Goal: Information Seeking & Learning: Learn about a topic

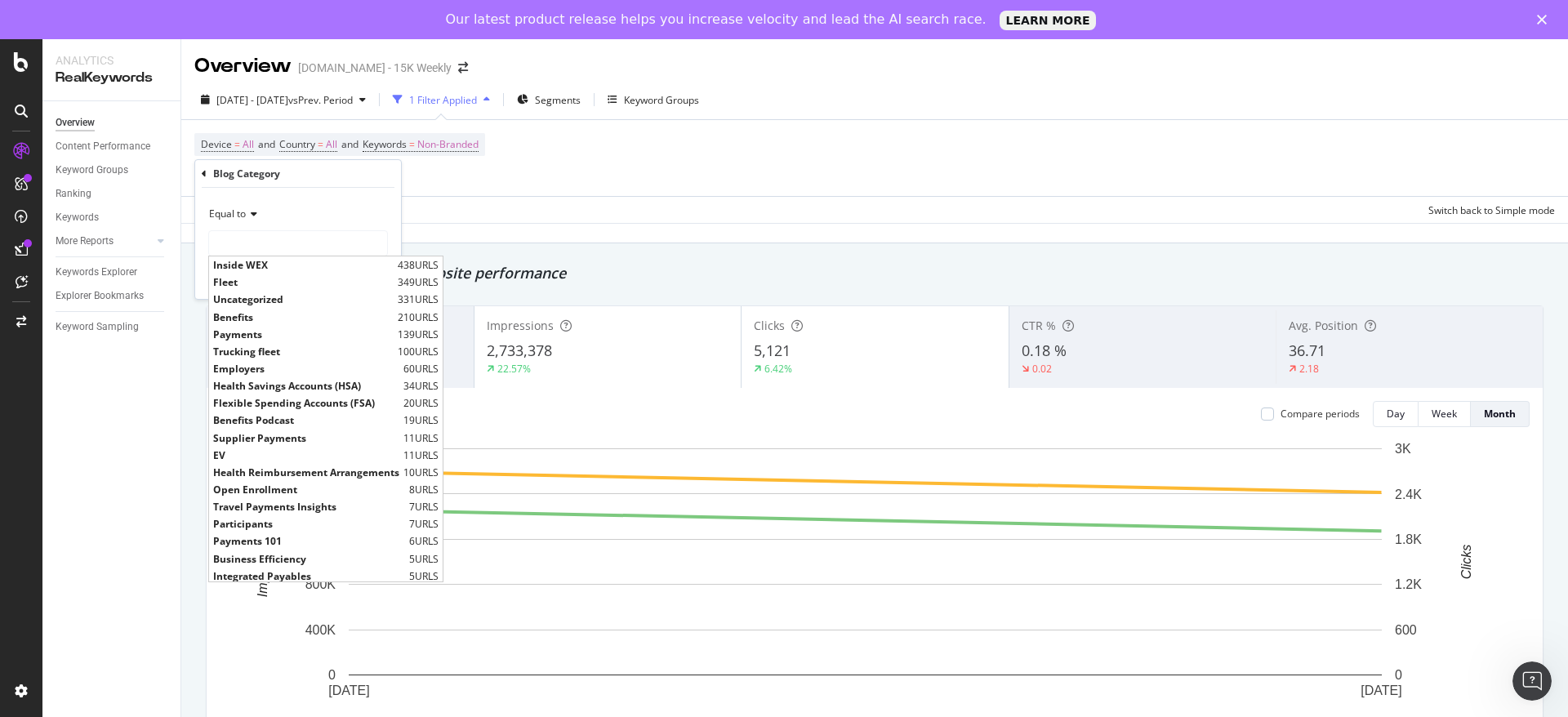
click at [762, 223] on div "[DATE] - [DATE] vs Prev. Period 1 Filter Applied Segments Keyword Groups Device…" at bounding box center [874, 162] width 1387 height 163
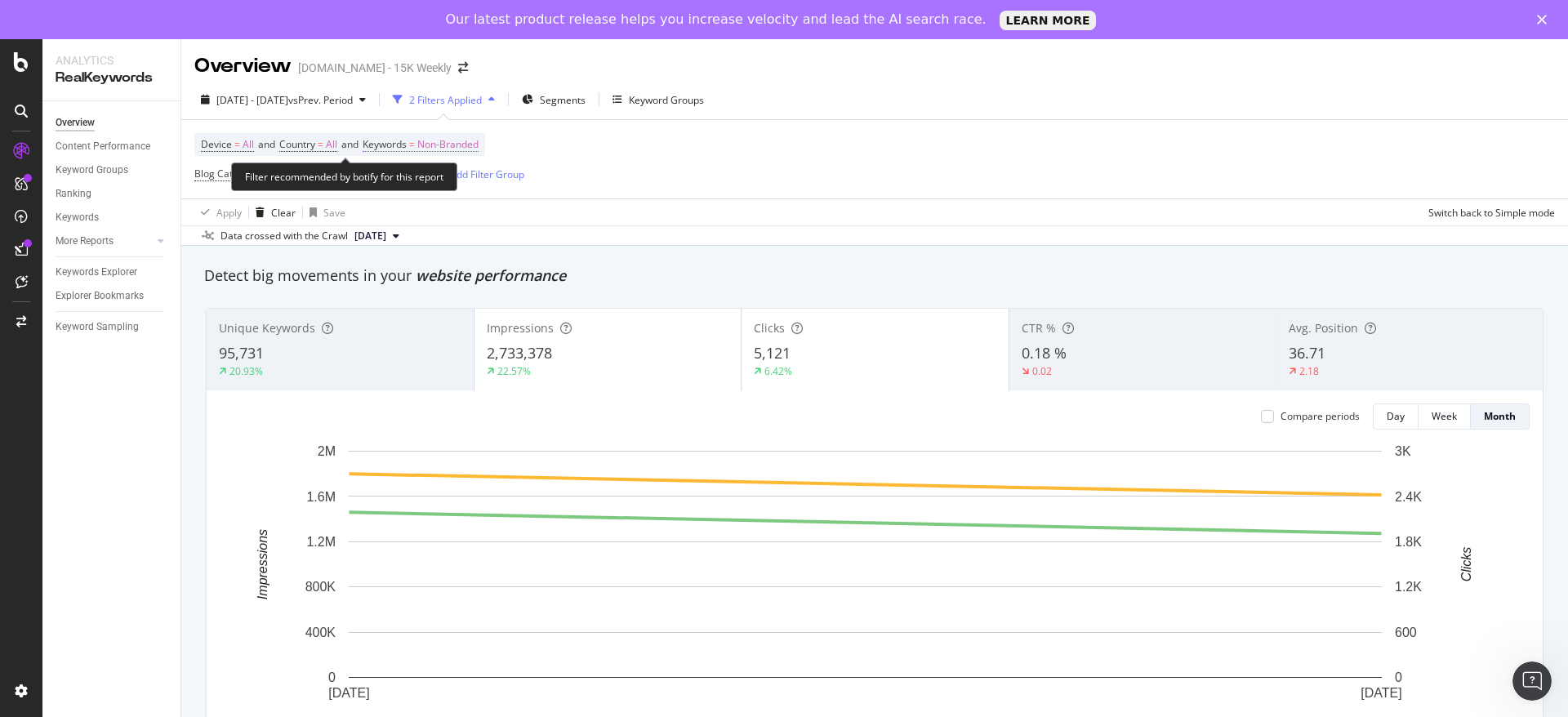
click at [463, 147] on span "Non-Branded" at bounding box center [448, 145] width 61 height 23
click at [442, 177] on span "Non-Branded" at bounding box center [420, 183] width 68 height 14
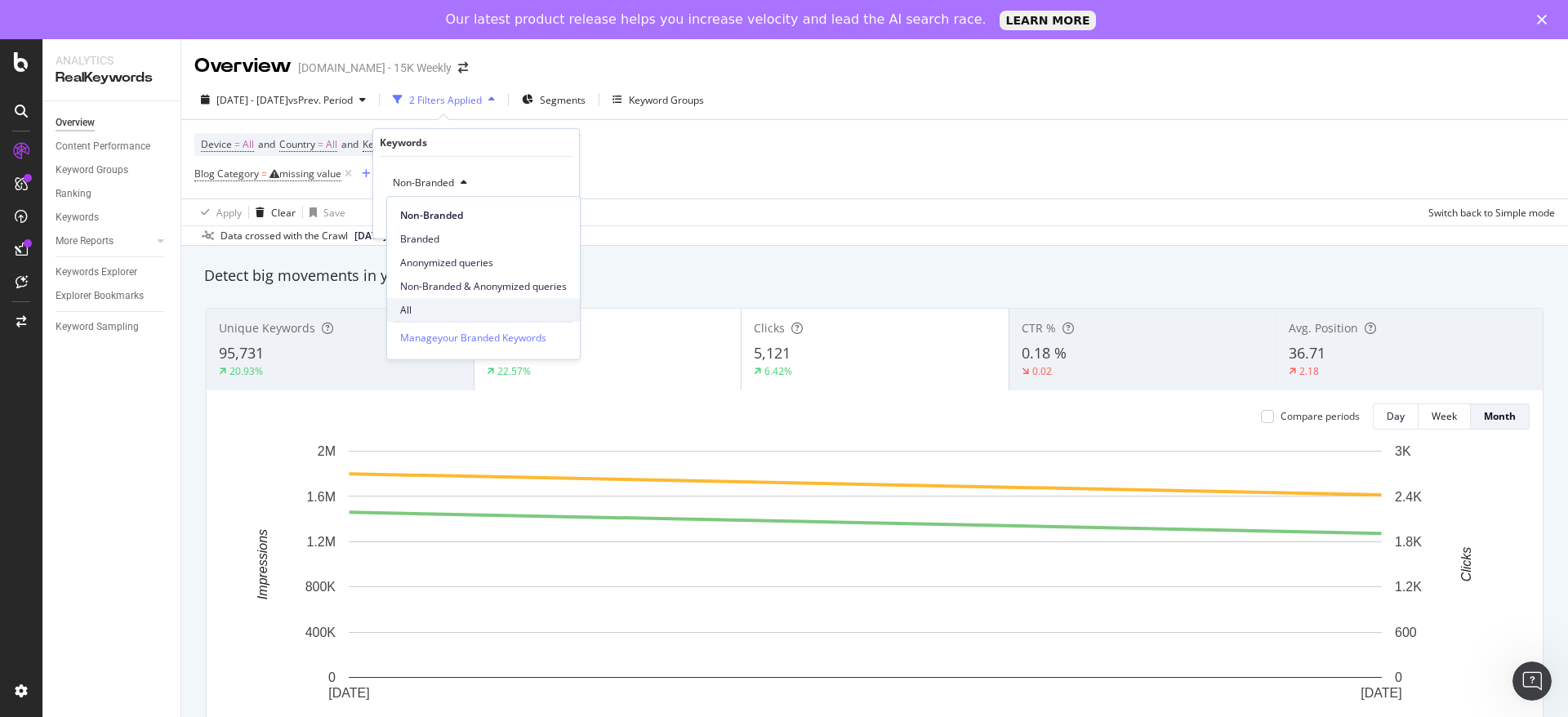
click at [425, 299] on div "All" at bounding box center [484, 310] width 192 height 24
click at [542, 212] on div "Apply" at bounding box center [553, 218] width 26 height 14
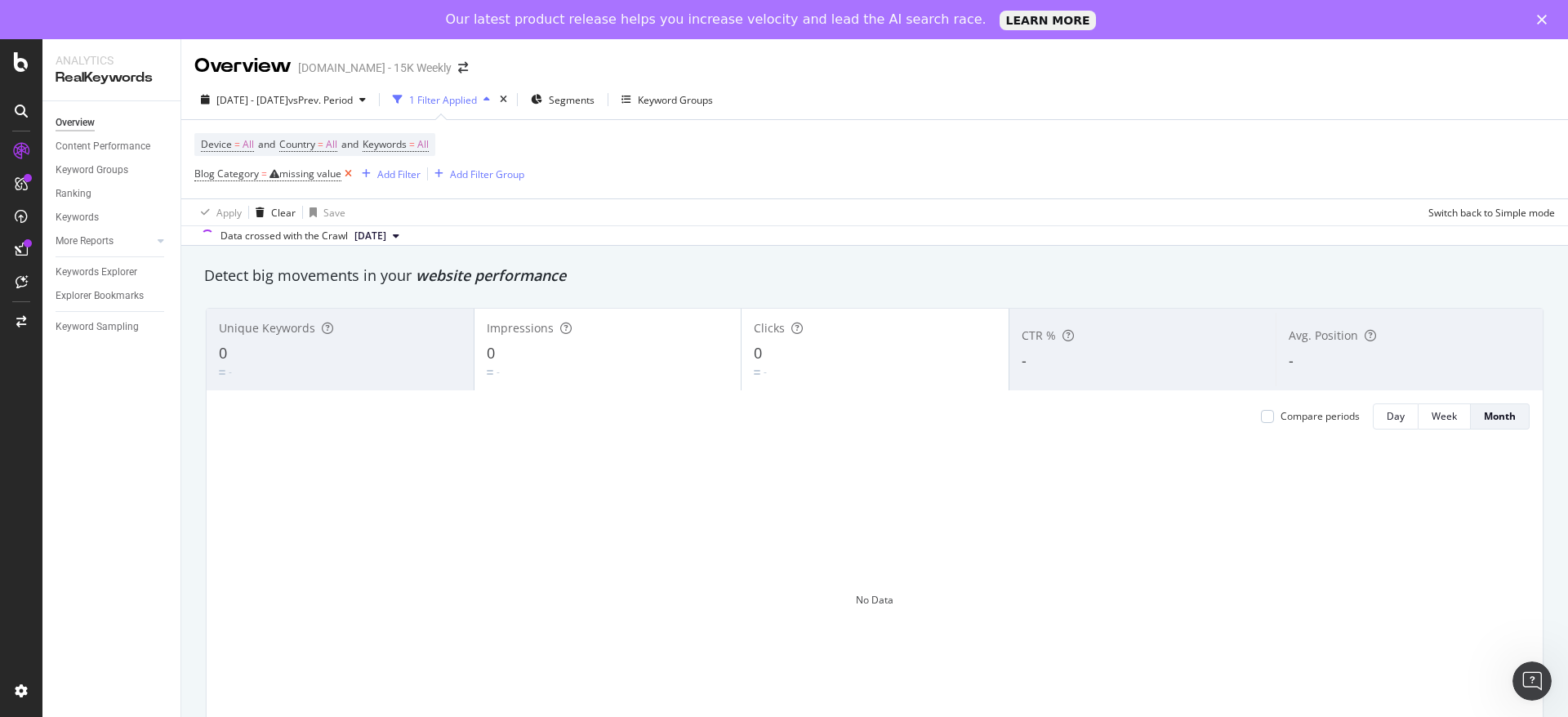
click at [353, 178] on icon at bounding box center [349, 174] width 14 height 17
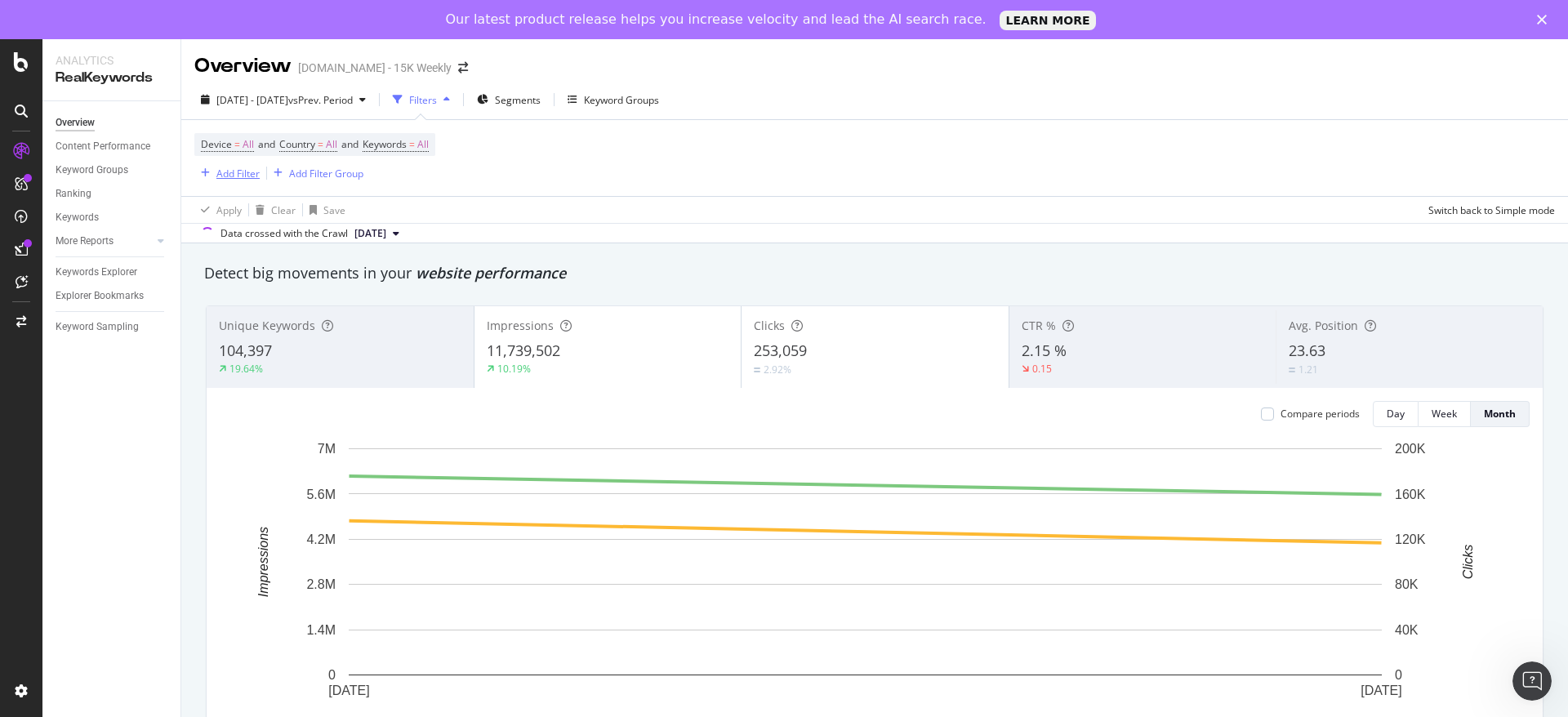
click at [231, 179] on div "Add Filter" at bounding box center [237, 174] width 43 height 14
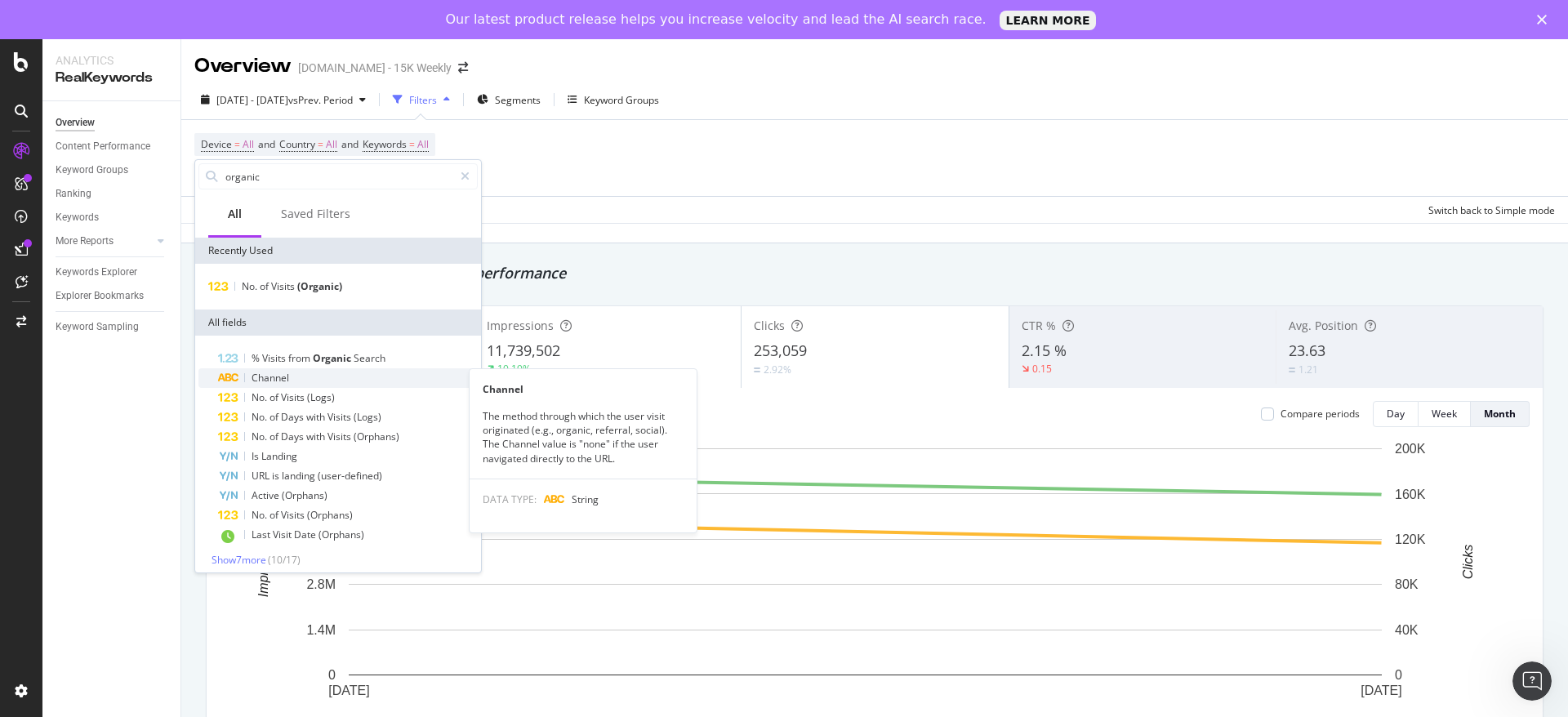
type input "organic"
click at [277, 380] on span "Channel" at bounding box center [270, 378] width 38 height 14
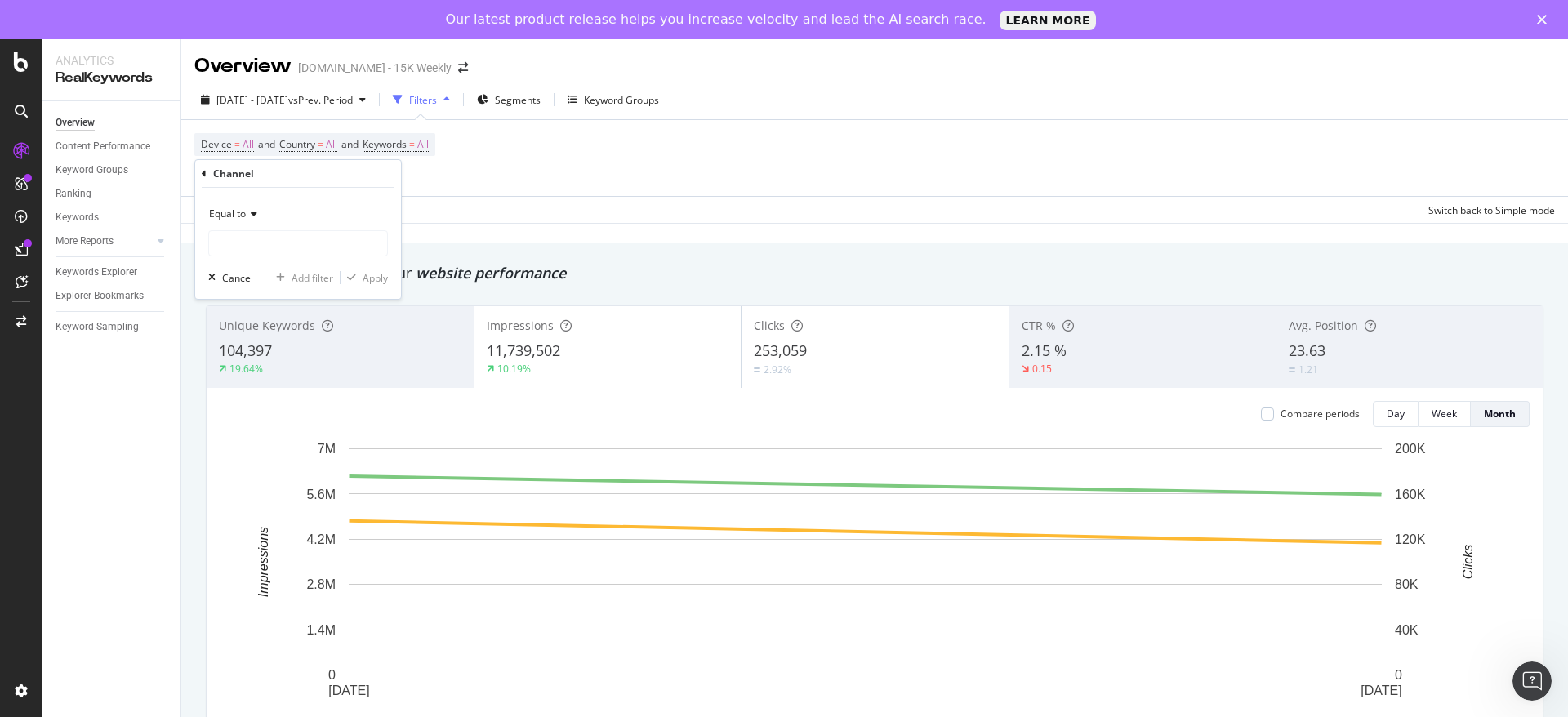
click at [255, 220] on div "Equal to" at bounding box center [298, 215] width 180 height 26
click at [343, 189] on div "Equal to Cancel Add filter Apply" at bounding box center [298, 244] width 206 height 111
click at [315, 244] on input "text" at bounding box center [298, 244] width 178 height 26
click at [298, 245] on input "text" at bounding box center [298, 244] width 178 height 26
type input "o"
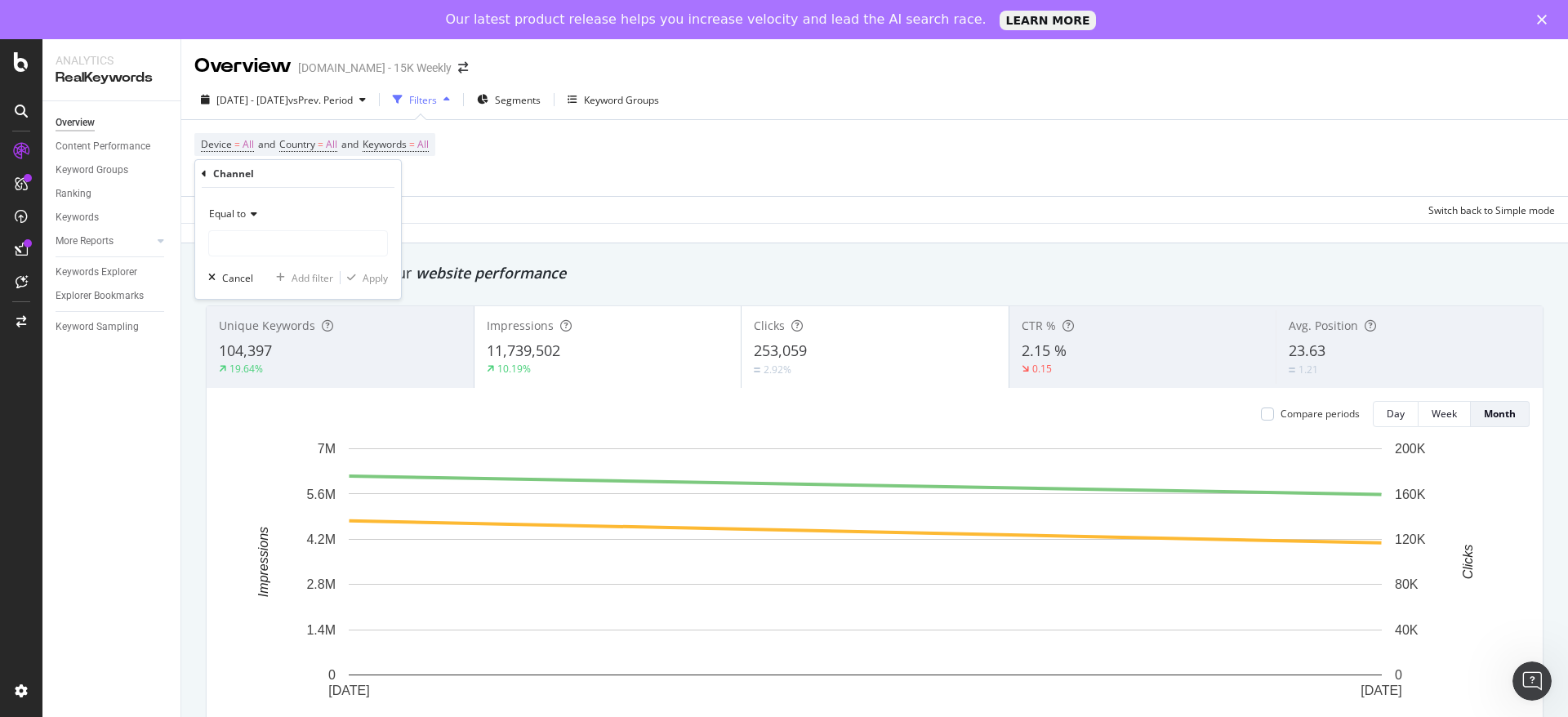
click at [207, 178] on div "Channel" at bounding box center [298, 173] width 192 height 27
click at [203, 170] on icon at bounding box center [205, 174] width 5 height 10
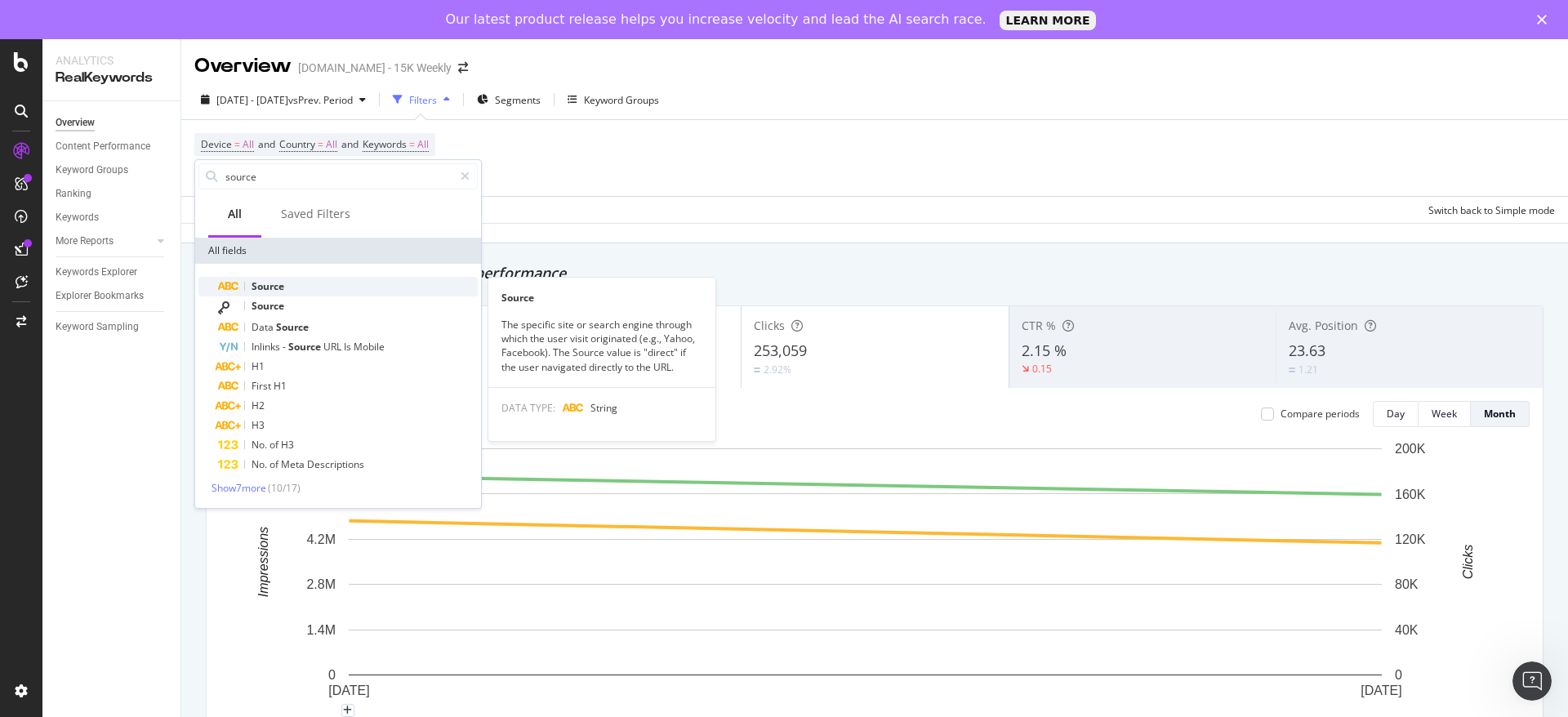
type input "source"
click at [335, 289] on div "Source" at bounding box center [348, 287] width 260 height 19
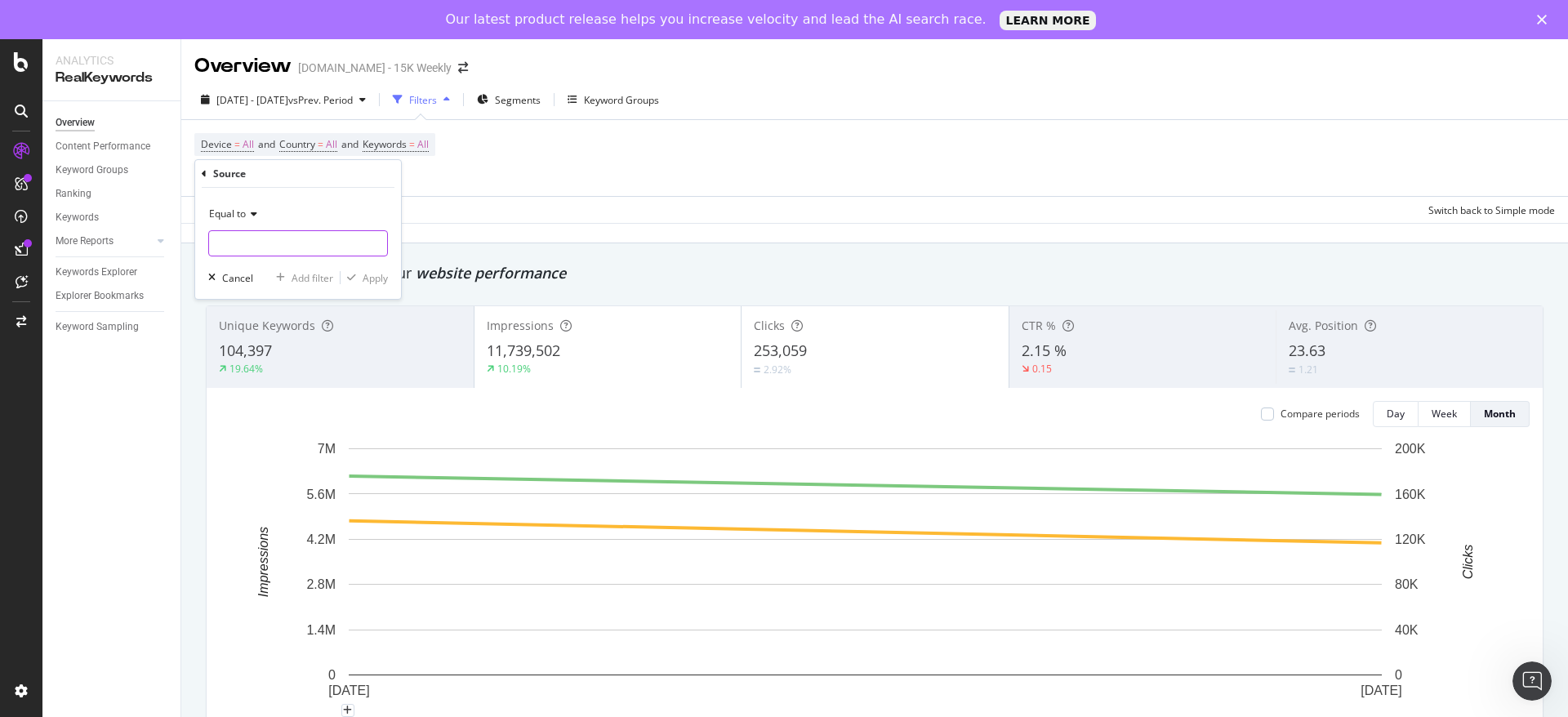
click at [273, 251] on input "text" at bounding box center [298, 244] width 178 height 26
click at [203, 164] on div "Source" at bounding box center [298, 173] width 192 height 27
click at [204, 176] on icon at bounding box center [205, 174] width 5 height 10
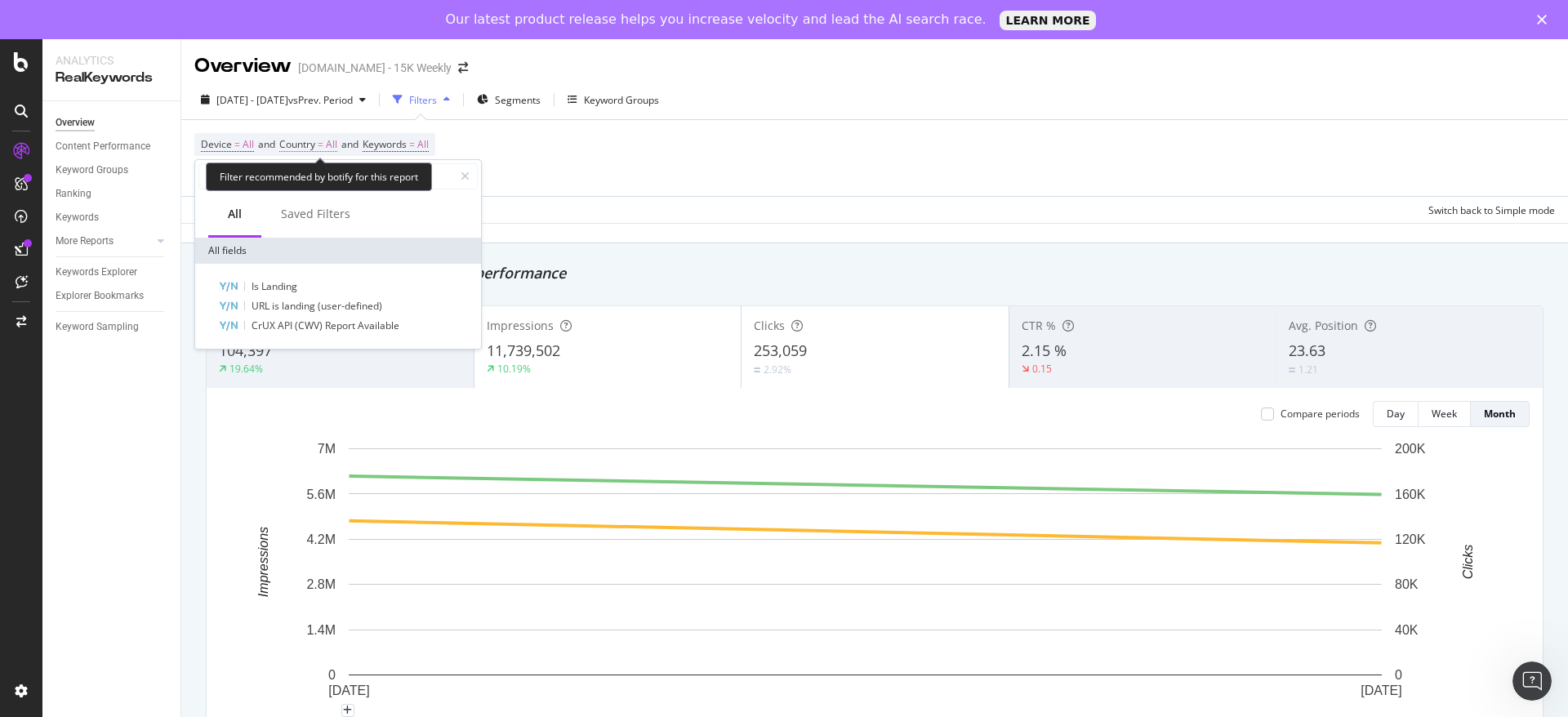
type input "t"
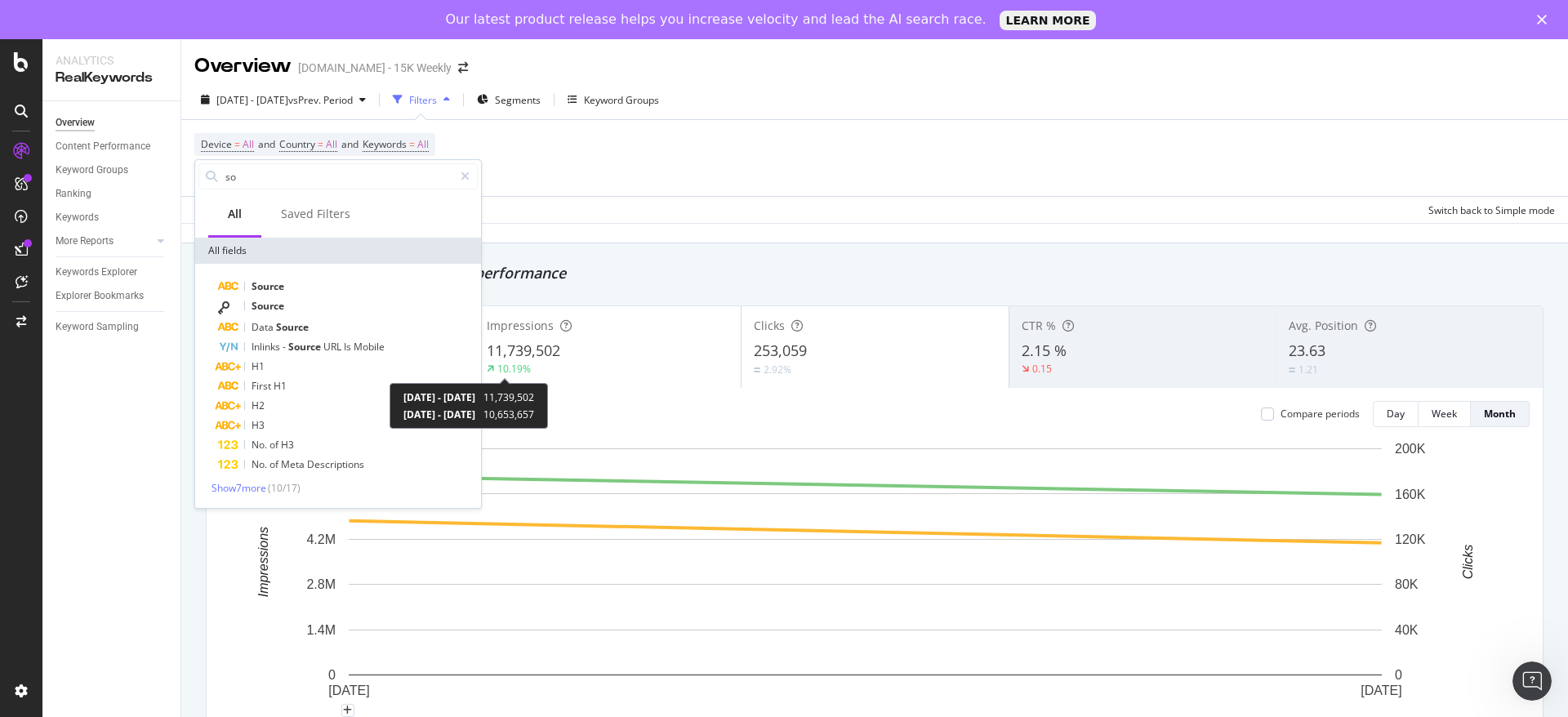
type input "s"
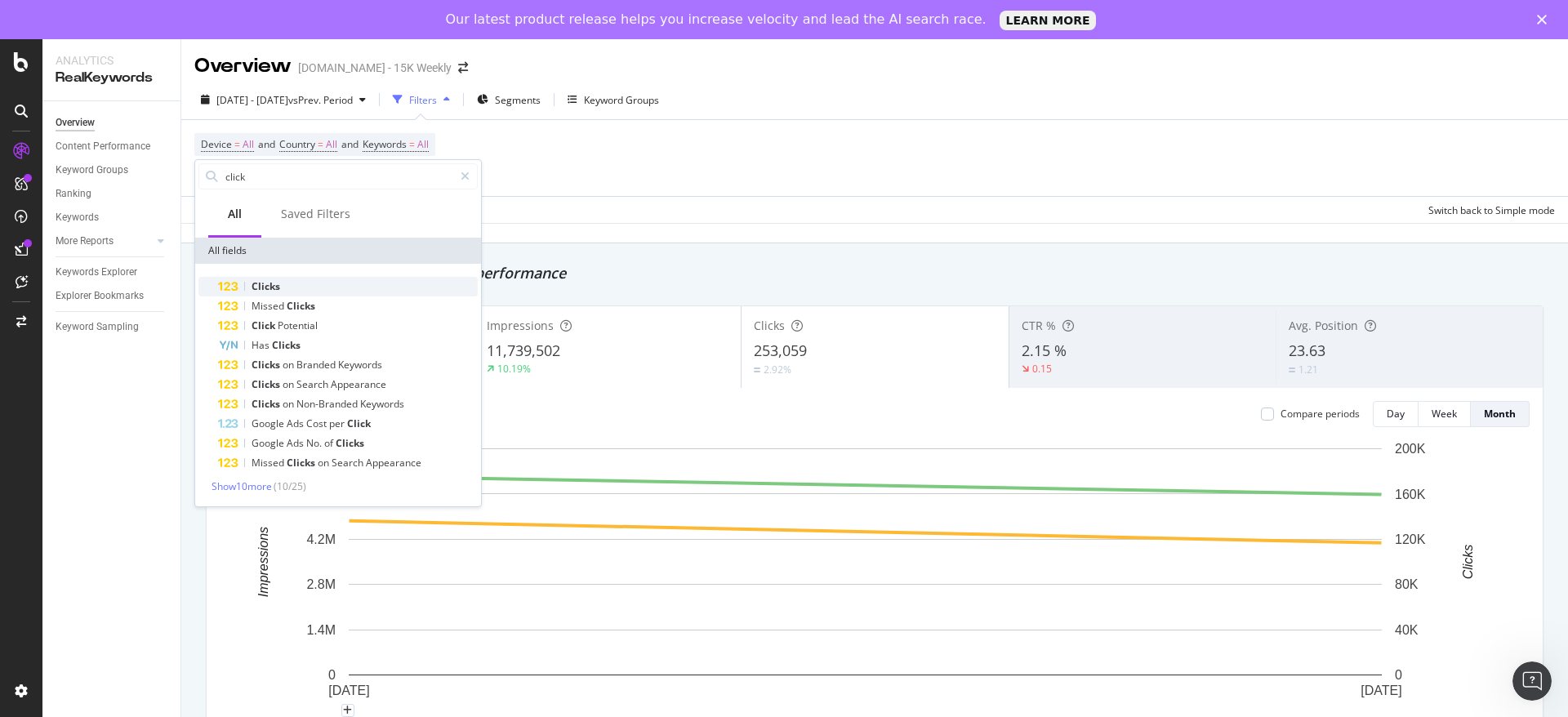
type input "click"
click at [290, 281] on div "Clicks" at bounding box center [348, 287] width 260 height 19
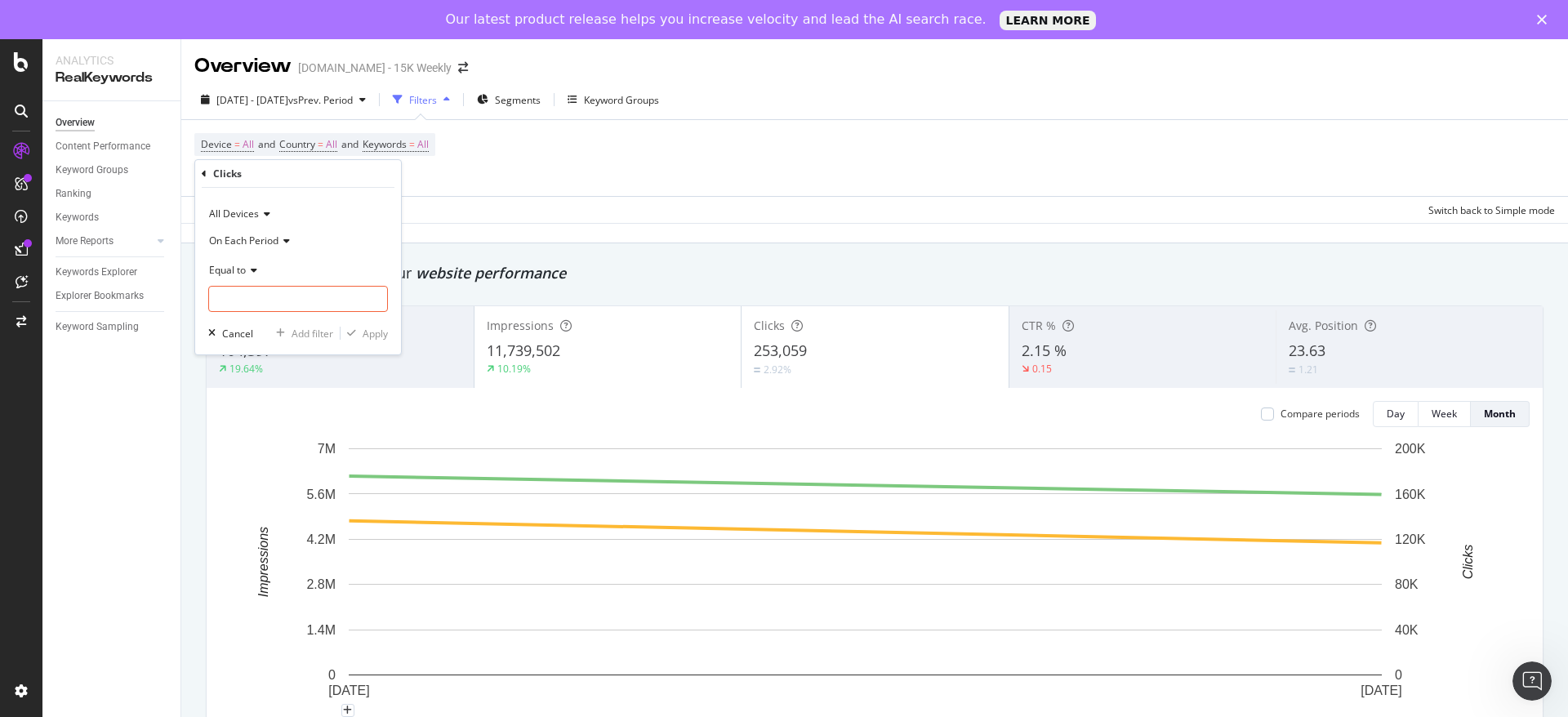
click at [286, 242] on icon at bounding box center [283, 240] width 11 height 10
click at [286, 239] on icon at bounding box center [283, 240] width 11 height 10
click at [254, 267] on icon at bounding box center [251, 270] width 11 height 10
click at [324, 255] on div "On Each Period Equal to Equal to Not Equal to Less than Less than or equal to G…" at bounding box center [298, 269] width 180 height 85
click at [315, 286] on input "number" at bounding box center [298, 299] width 180 height 26
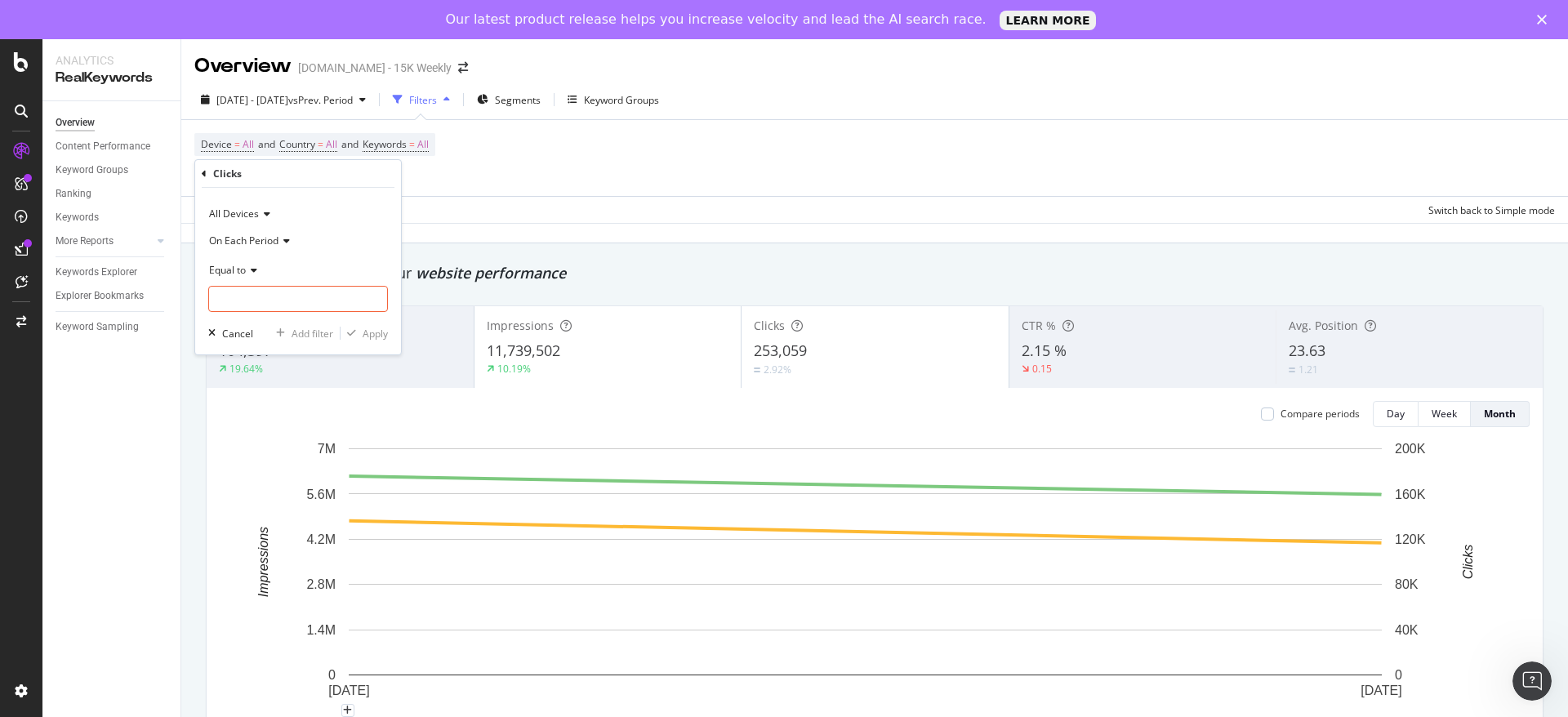
click at [202, 166] on div "Clicks" at bounding box center [298, 173] width 192 height 27
click at [206, 170] on icon at bounding box center [205, 174] width 5 height 10
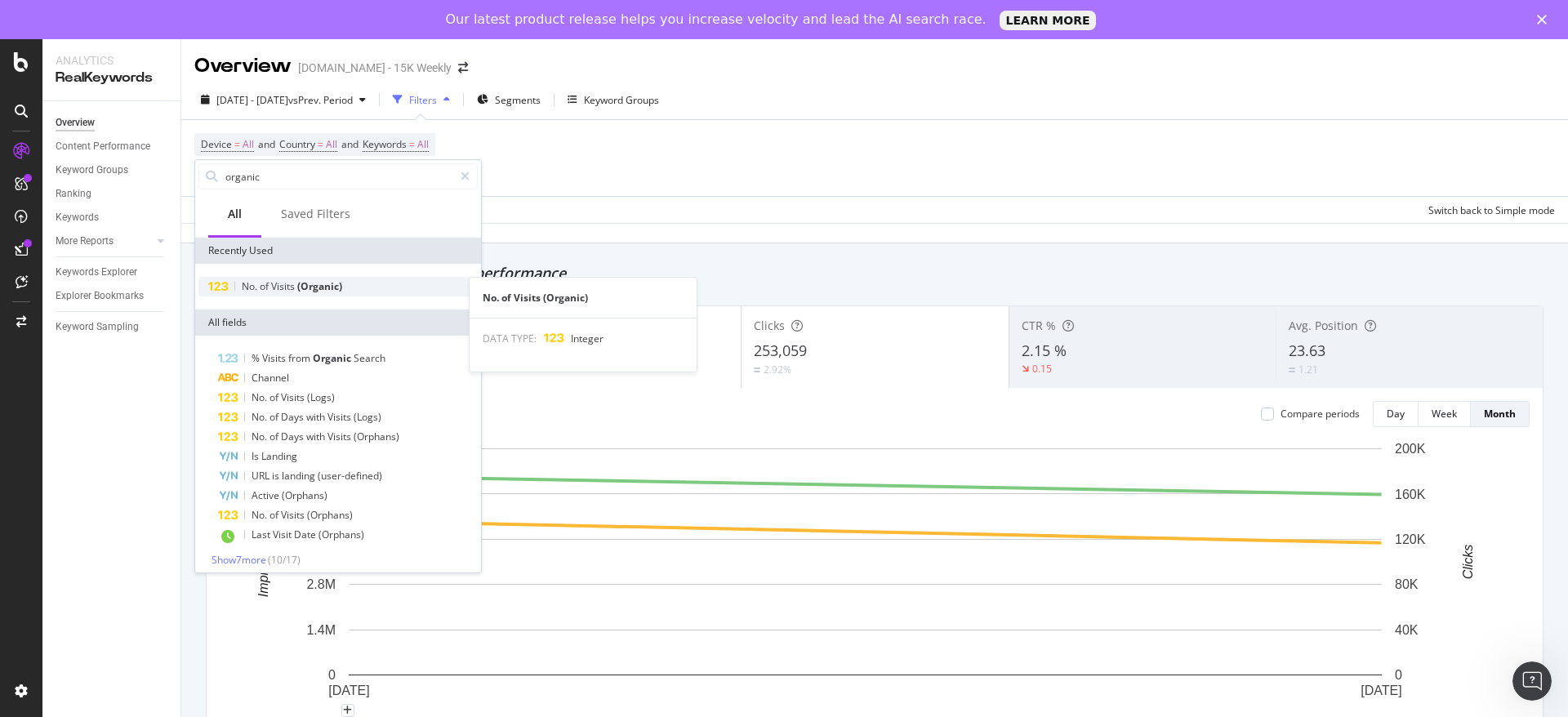
type input "organic"
click at [311, 291] on span "(Organic)" at bounding box center [320, 286] width 45 height 14
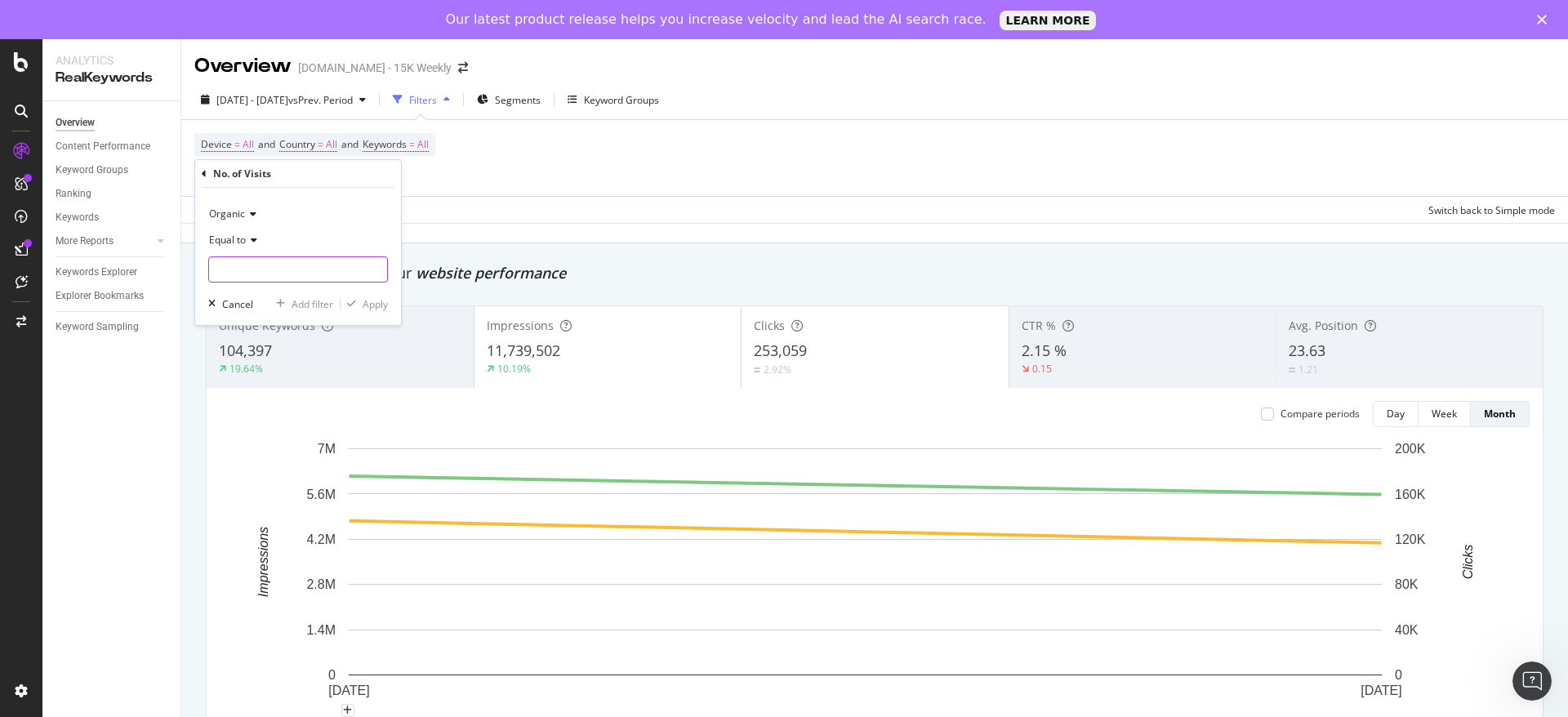
click at [291, 276] on input "number" at bounding box center [298, 270] width 180 height 26
click at [237, 238] on span "Equal to" at bounding box center [228, 240] width 37 height 14
click at [389, 180] on div "No. of Visits" at bounding box center [298, 173] width 192 height 27
click at [214, 305] on icon "button" at bounding box center [212, 304] width 7 height 10
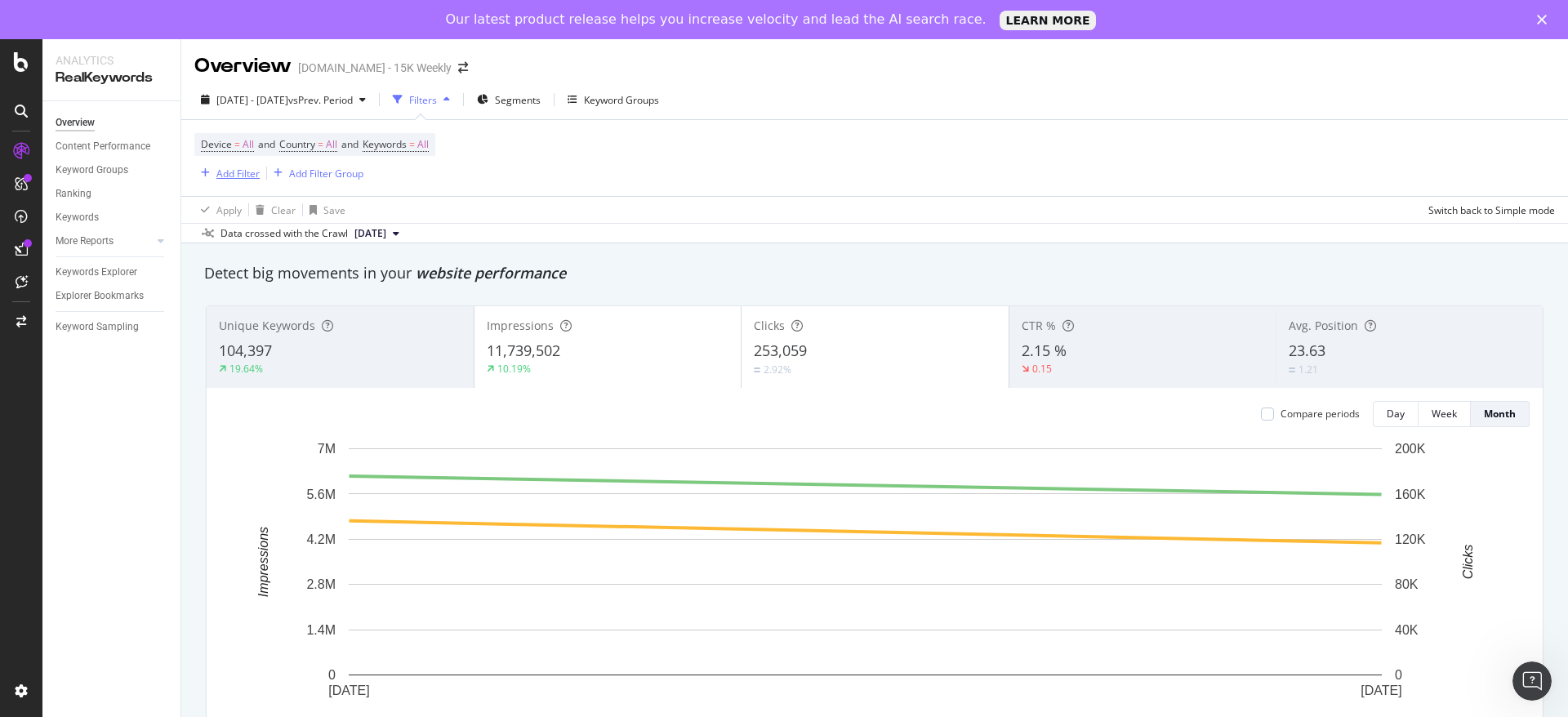
click at [222, 173] on div "Add Filter" at bounding box center [237, 174] width 43 height 14
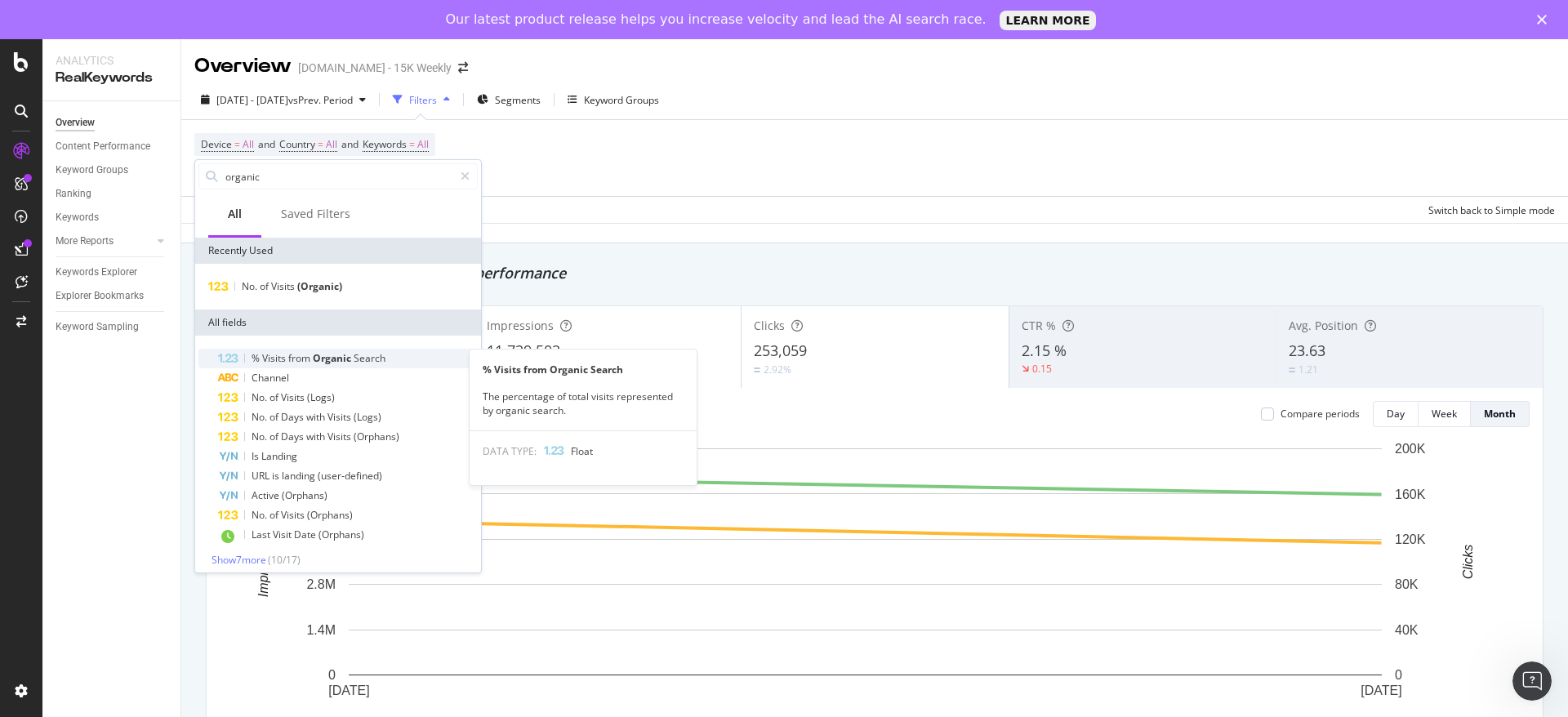
click at [355, 354] on span "Search" at bounding box center [370, 358] width 32 height 14
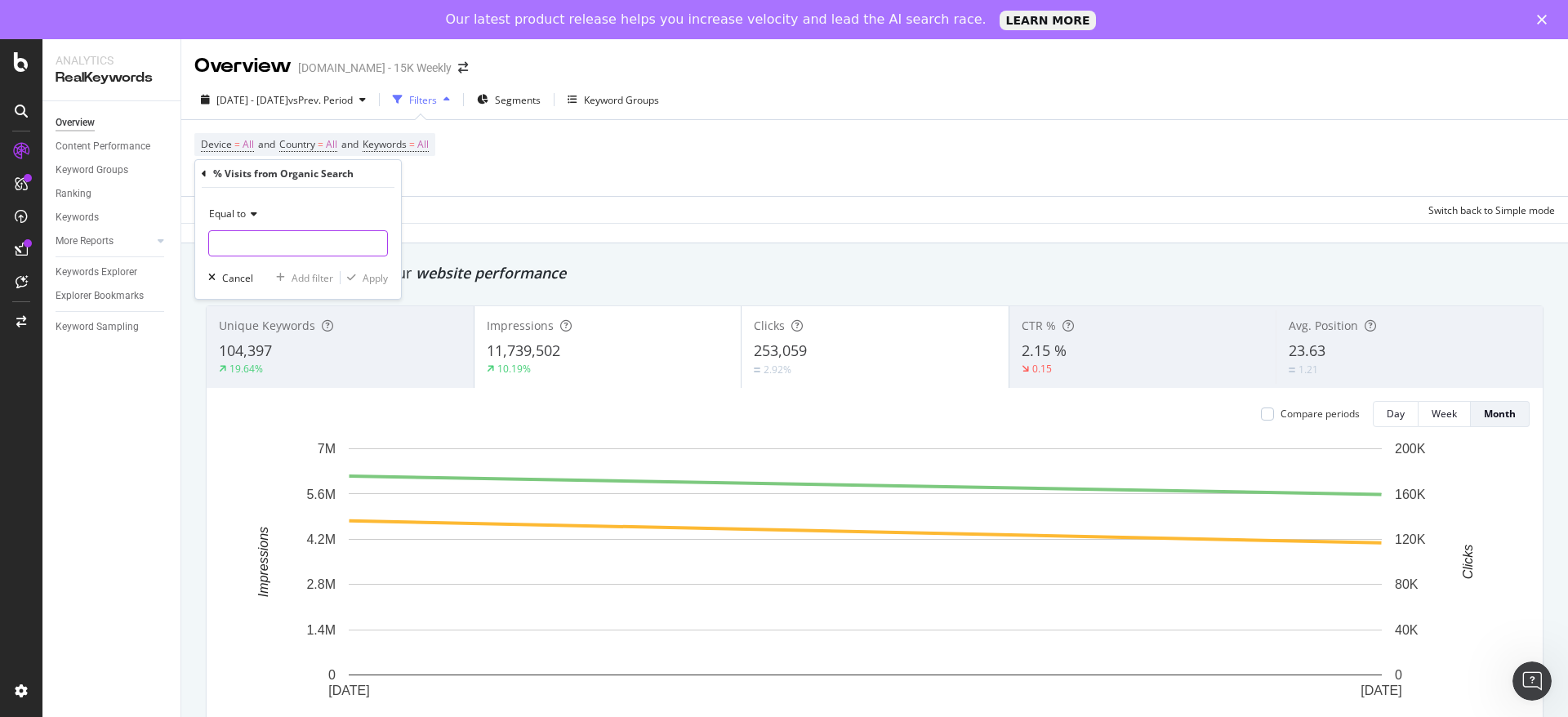
click at [300, 233] on input "number" at bounding box center [298, 244] width 180 height 26
click at [204, 173] on icon at bounding box center [205, 174] width 5 height 10
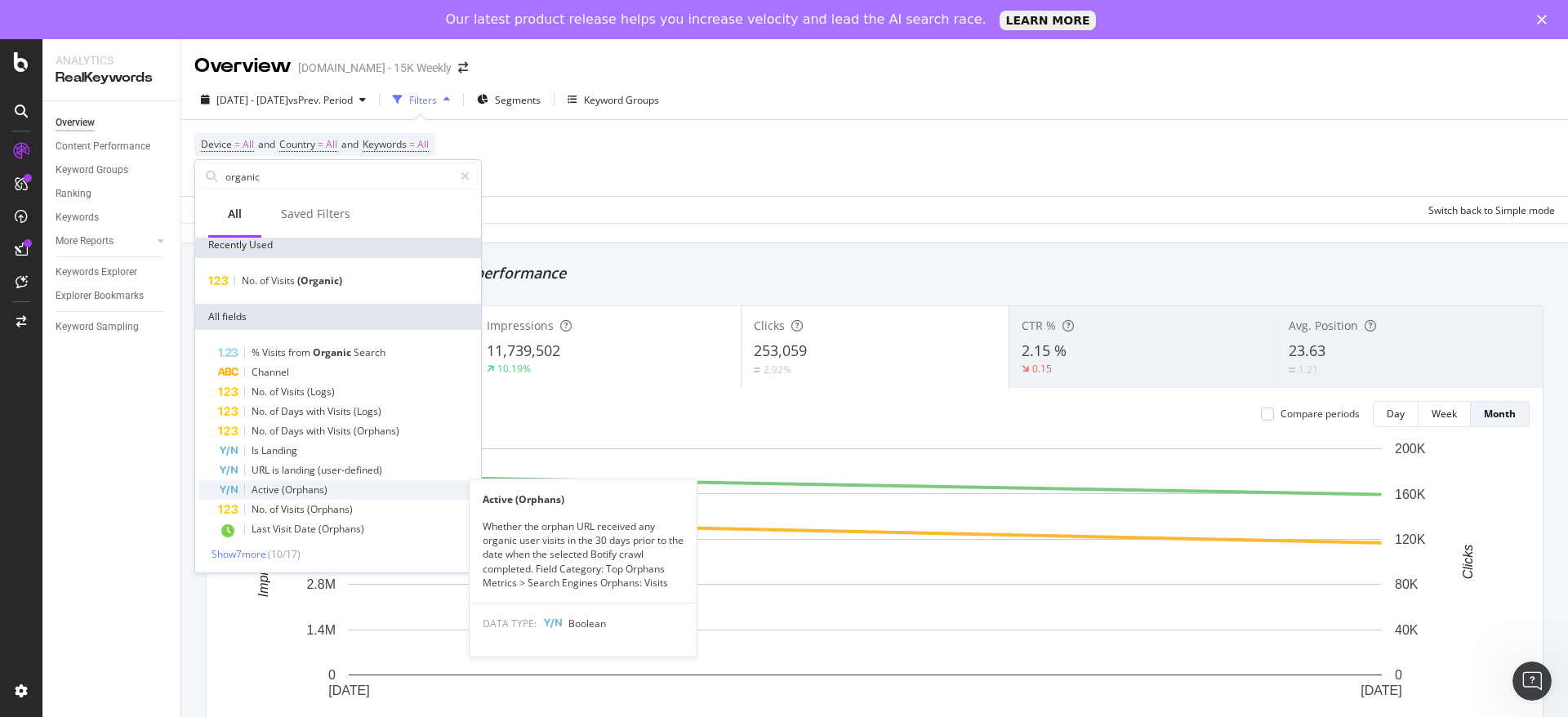
scroll to position [7, 0]
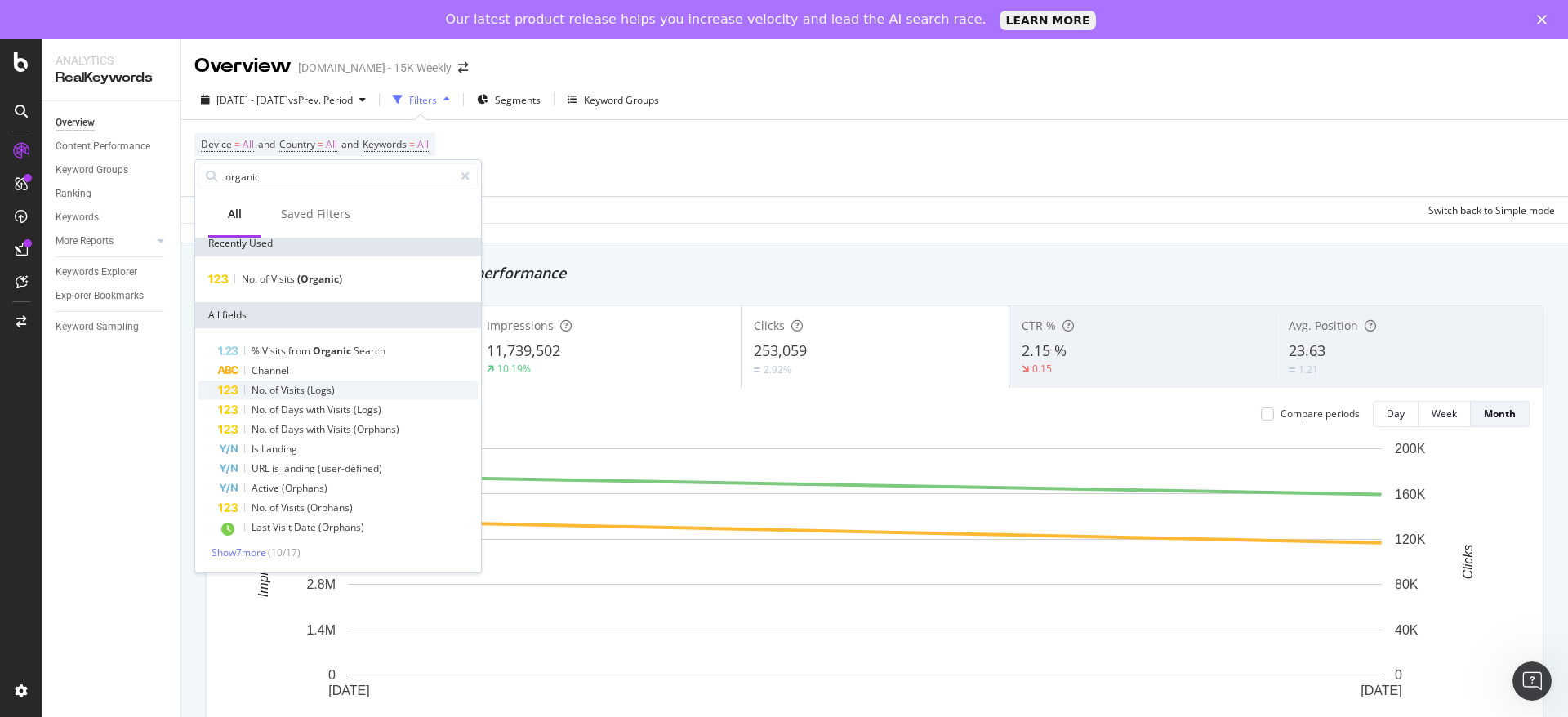
click at [370, 385] on div "No. of Visits (Logs)" at bounding box center [348, 390] width 260 height 19
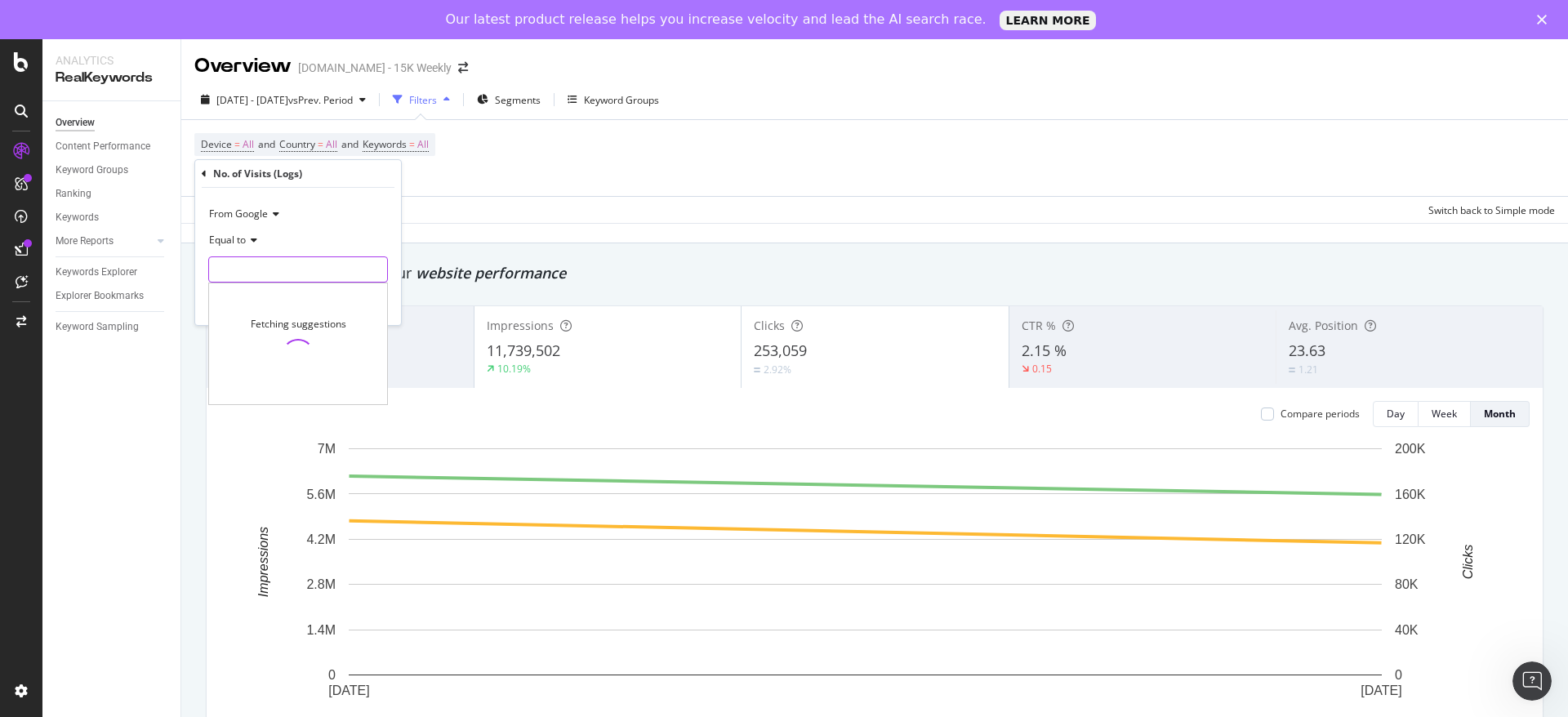
click at [253, 261] on input "number" at bounding box center [298, 270] width 180 height 26
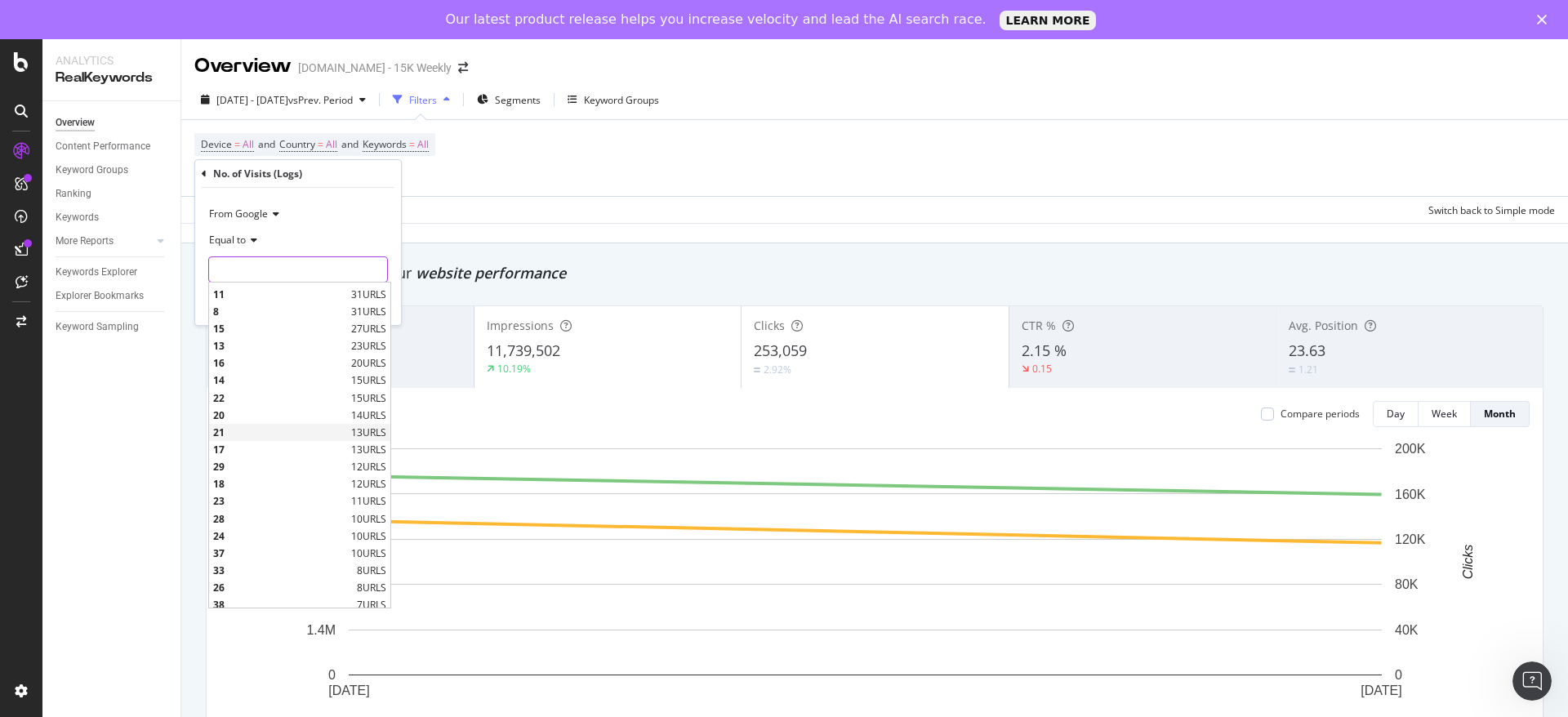
scroll to position [0, 0]
click at [257, 245] on div "Equal to" at bounding box center [298, 240] width 180 height 26
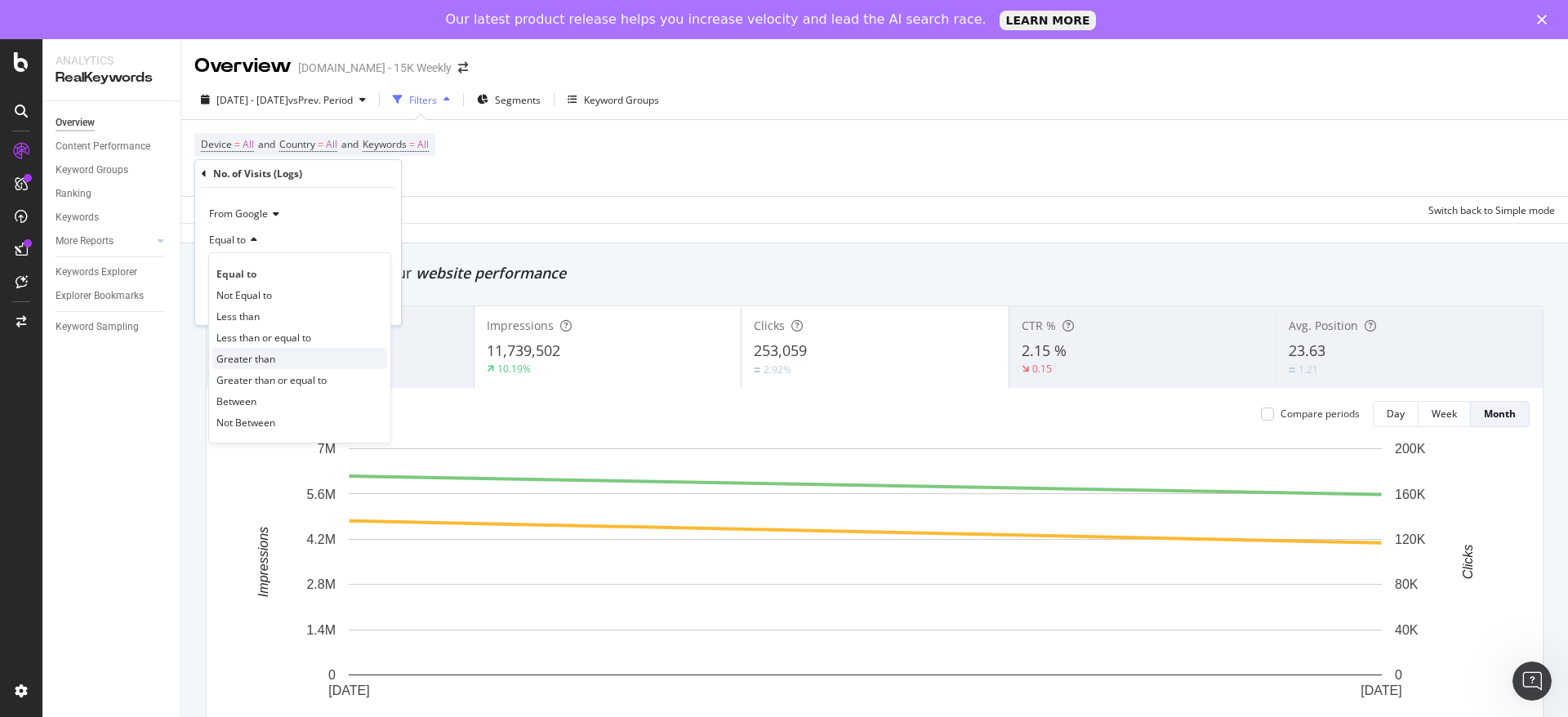
click at [255, 356] on span "Greater than" at bounding box center [245, 359] width 59 height 14
click at [256, 277] on input "number" at bounding box center [298, 270] width 180 height 26
type input "1"
click at [364, 305] on div "Apply" at bounding box center [375, 305] width 26 height 14
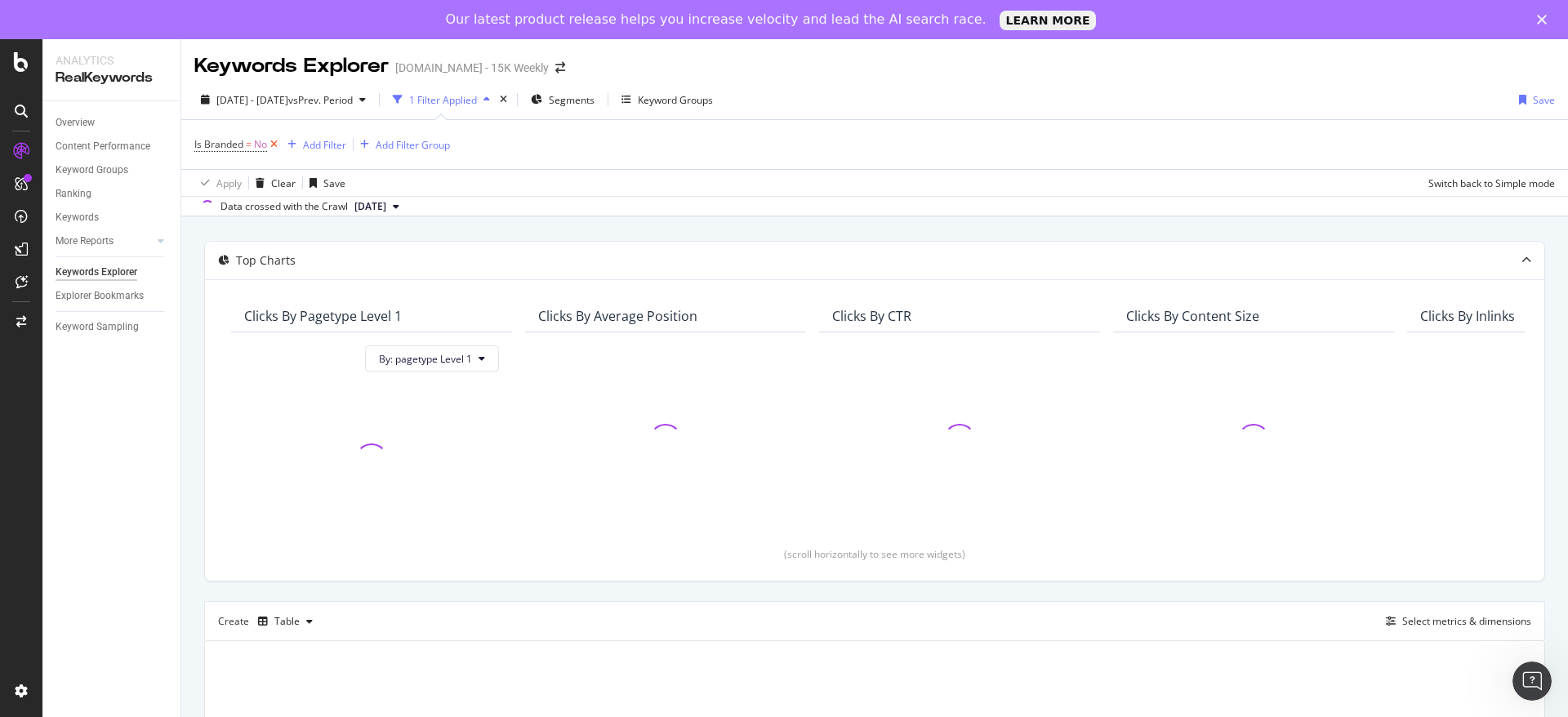
click at [275, 145] on icon at bounding box center [275, 145] width 14 height 17
click at [244, 145] on div "Add Filter" at bounding box center [237, 144] width 43 height 14
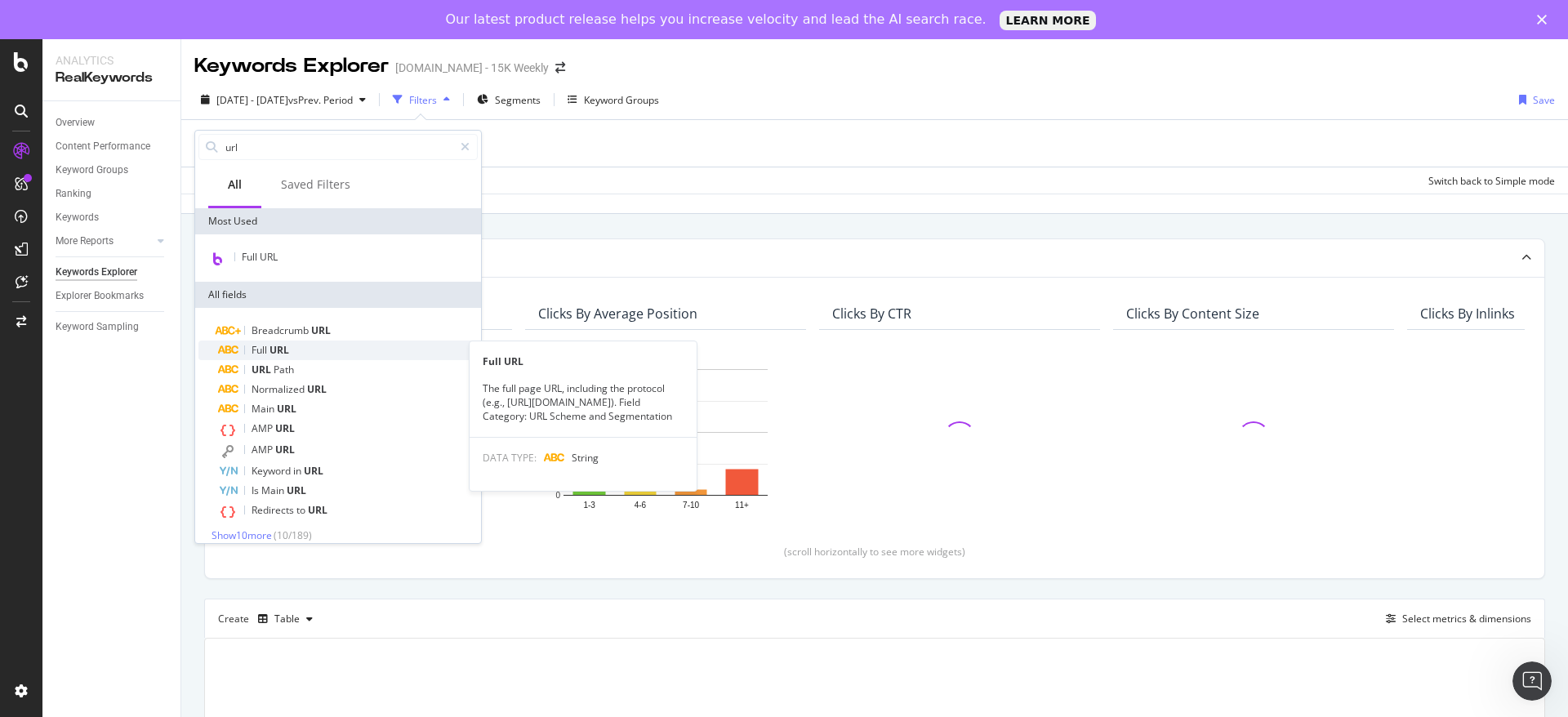
type input "url"
click at [288, 345] on span "URL" at bounding box center [279, 351] width 19 height 14
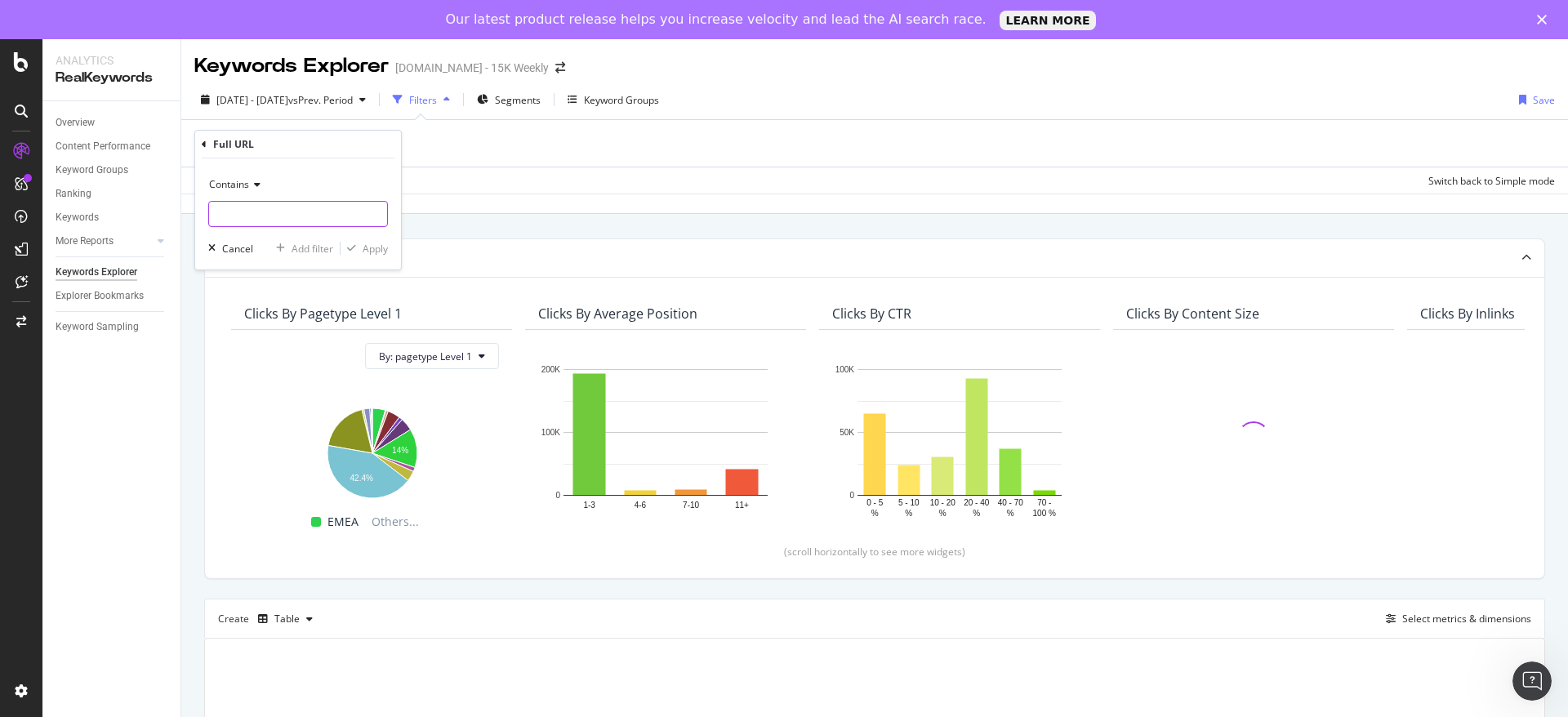
click at [266, 210] on input "text" at bounding box center [298, 215] width 178 height 26
paste input "https://www.wexinc.com/products/fuel-cards-fleet/select/"
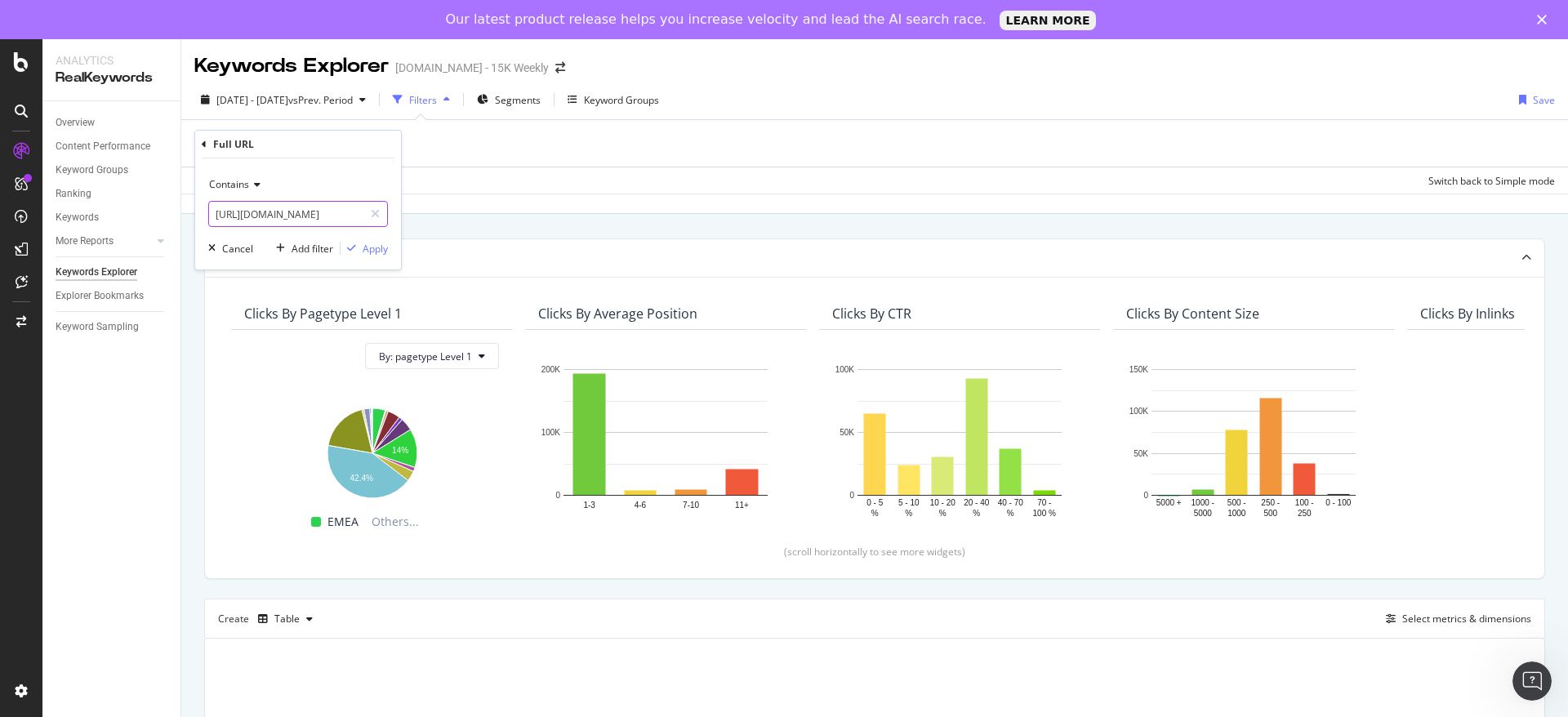
drag, startPoint x: 247, startPoint y: 213, endPoint x: 214, endPoint y: 218, distance: 33.4
click at [214, 218] on input "https://www.wexinc.com/products/fuel-cards-fleet/select/" at bounding box center [286, 215] width 155 height 26
click at [275, 212] on input "https://www.wexinc.com/products/fuel-cards-fleet/select/" at bounding box center [286, 215] width 155 height 26
drag, startPoint x: 331, startPoint y: 214, endPoint x: 198, endPoint y: 208, distance: 133.1
click at [198, 208] on div "Contains https://www.wexinc.com/products/fuel-cards-fleet/select/ Cancel Add fi…" at bounding box center [298, 214] width 206 height 111
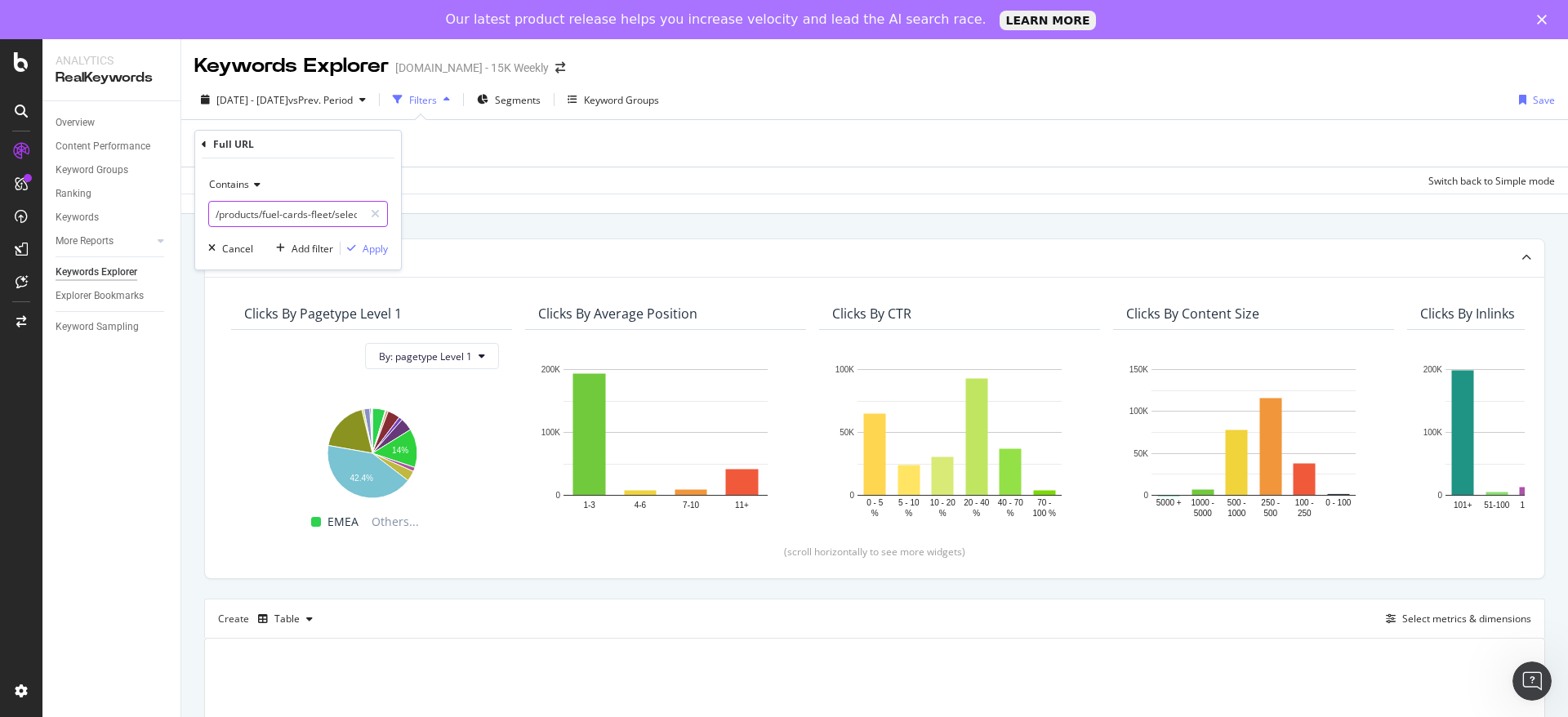
type input "/products/fuel-cards-fleet/select/"
click at [259, 185] on icon at bounding box center [254, 185] width 11 height 10
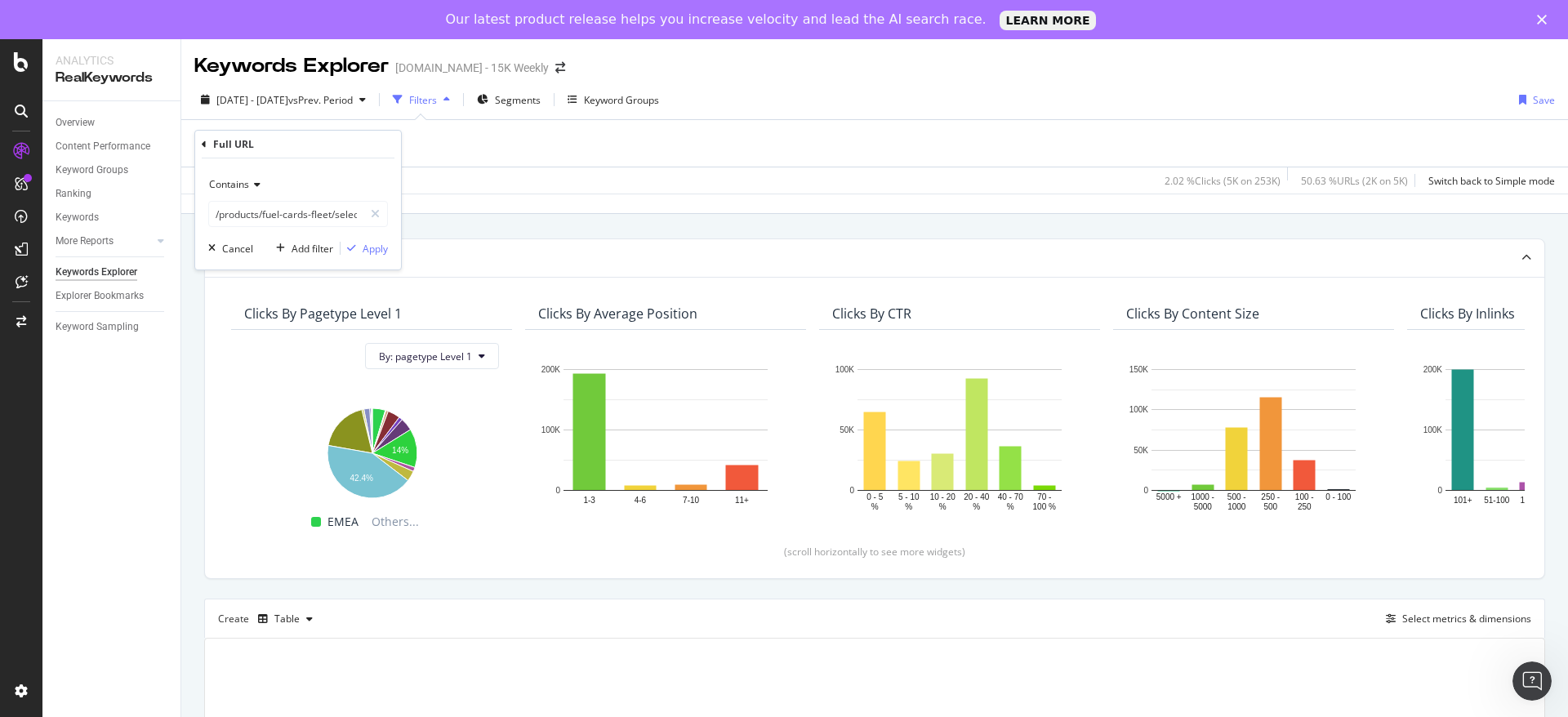
click at [239, 190] on span "Contains" at bounding box center [229, 185] width 40 height 14
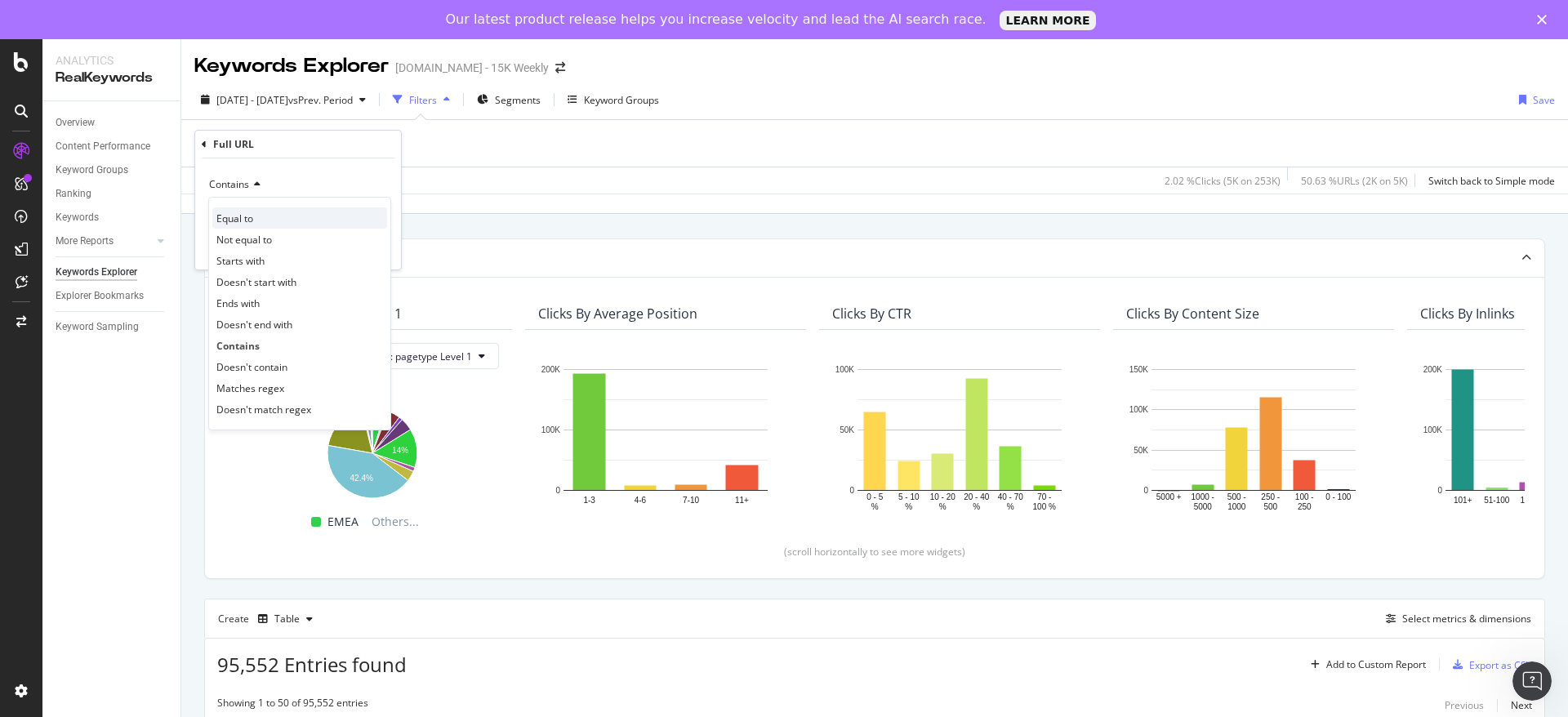
click at [266, 223] on div "Equal to" at bounding box center [300, 218] width 175 height 21
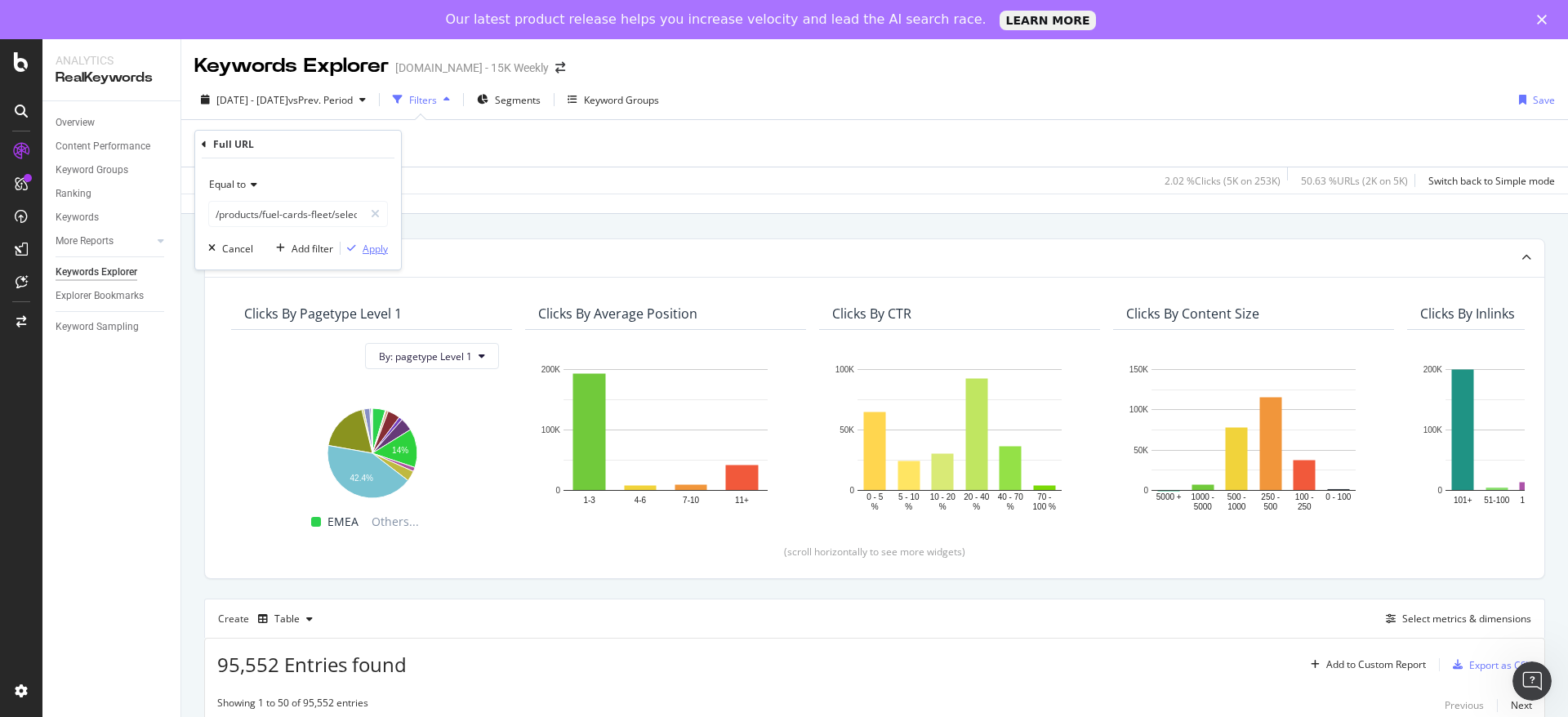
click at [369, 254] on div "Apply" at bounding box center [375, 249] width 26 height 14
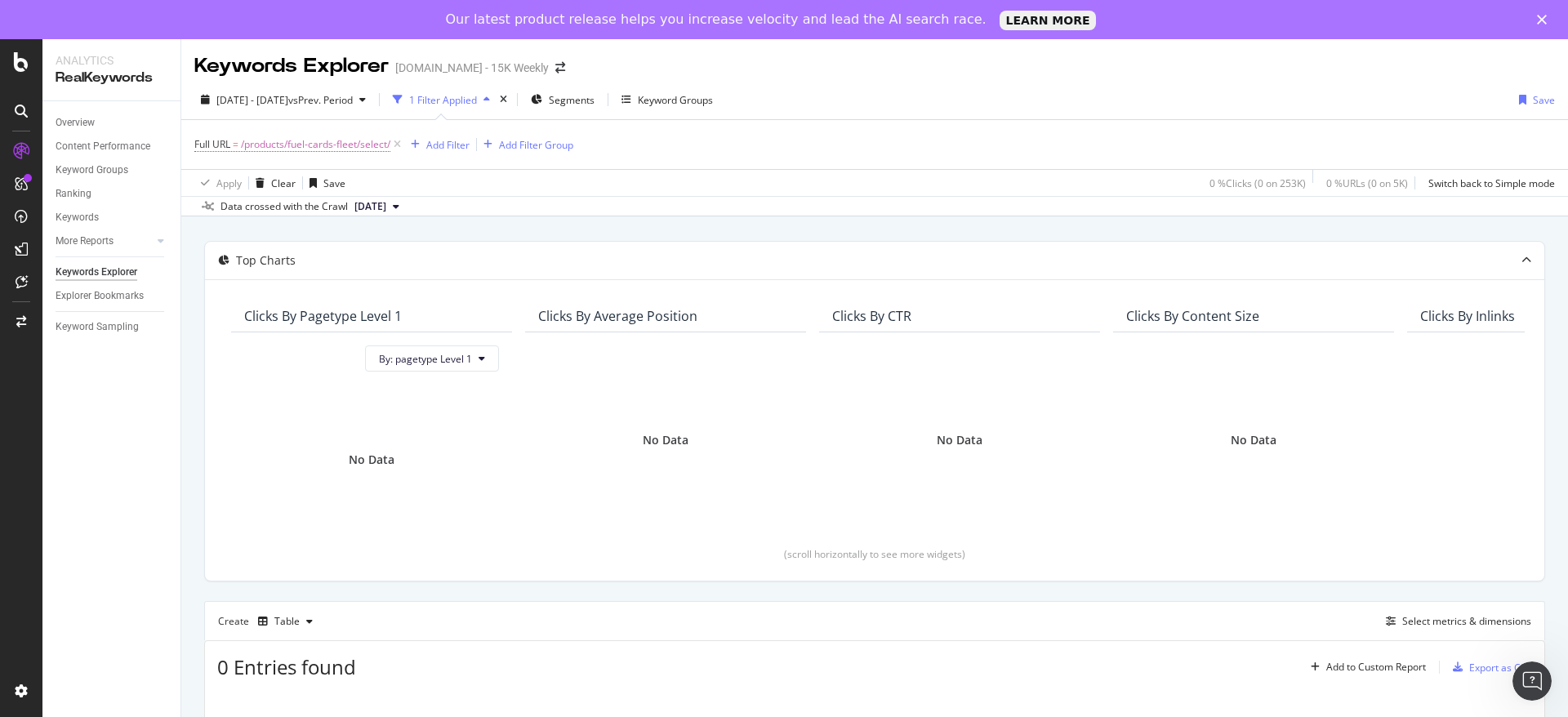
click at [311, 149] on span "/products/fuel-cards-fleet/select/" at bounding box center [315, 145] width 149 height 23
click at [257, 183] on icon at bounding box center [251, 183] width 11 height 10
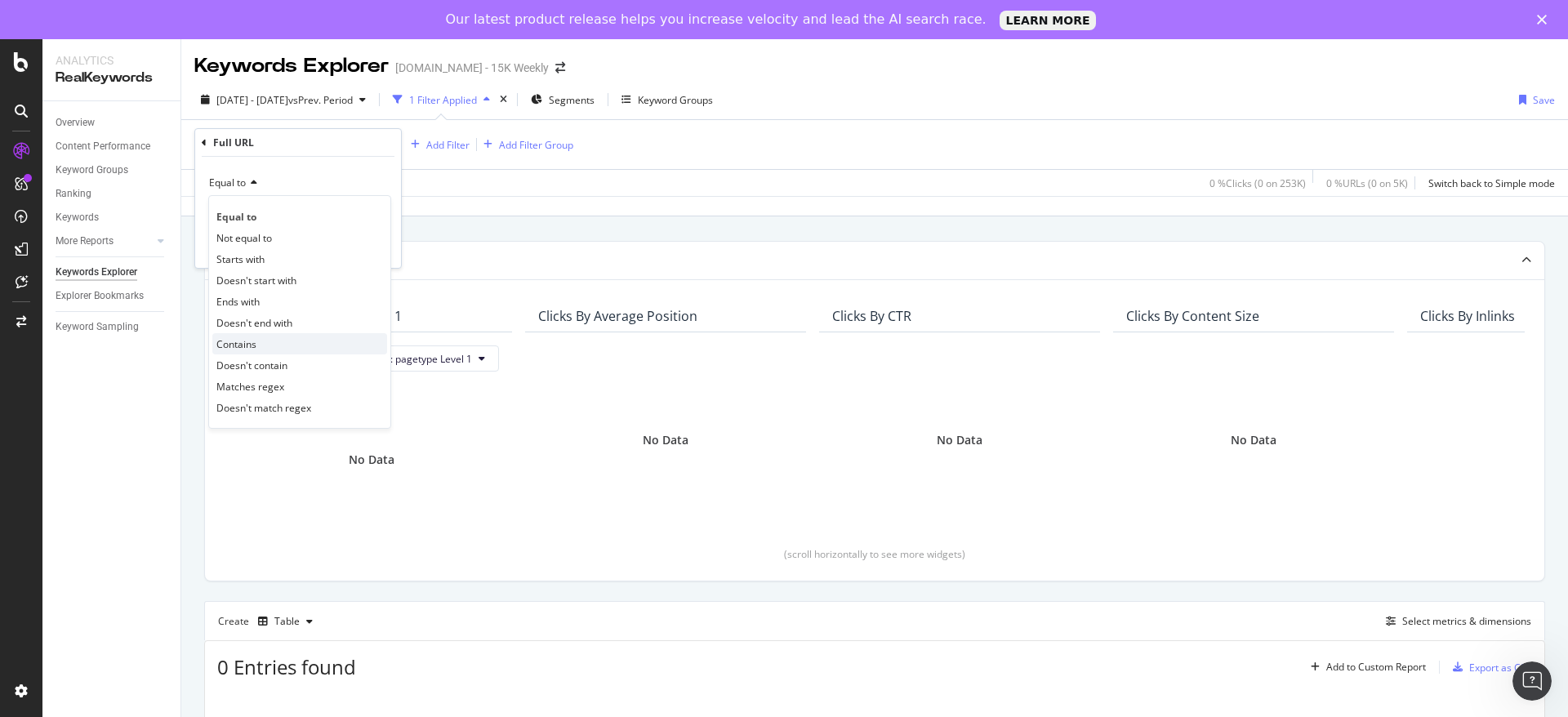
click at [278, 343] on div "Contains" at bounding box center [300, 343] width 175 height 21
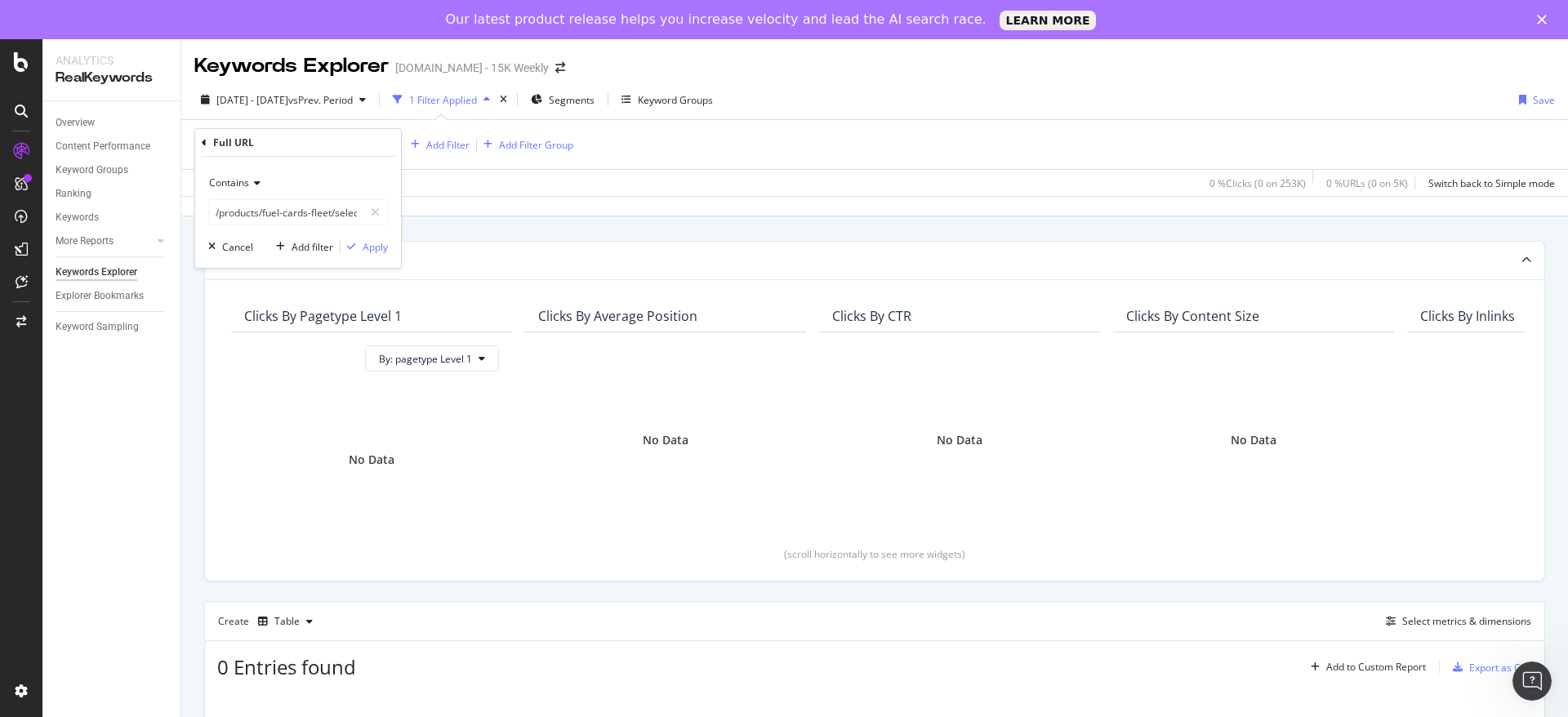
click at [374, 255] on div "Contains /products/fuel-cards-fleet/select/ Cancel Add filter Apply" at bounding box center [298, 213] width 206 height 111
click at [375, 246] on div "Apply" at bounding box center [375, 247] width 26 height 14
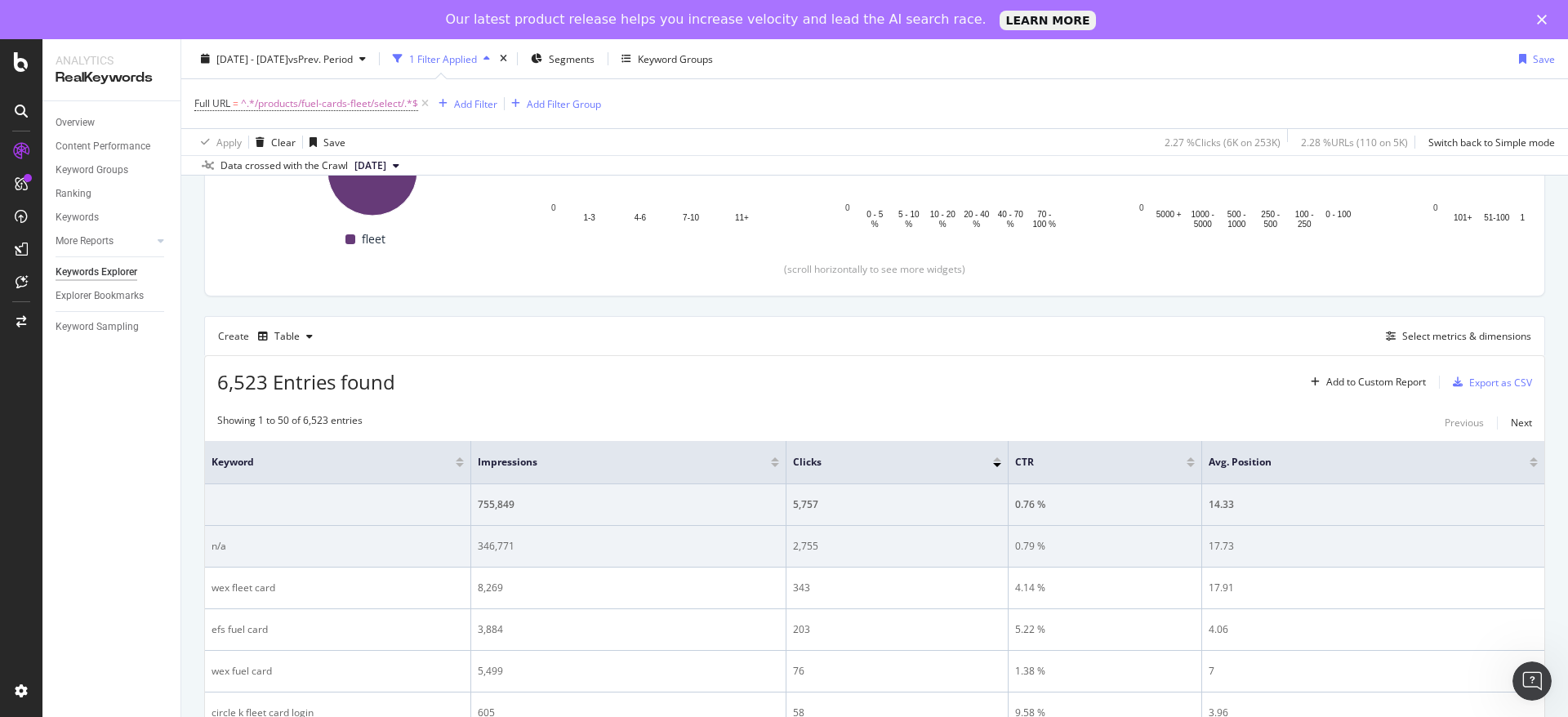
scroll to position [186, 0]
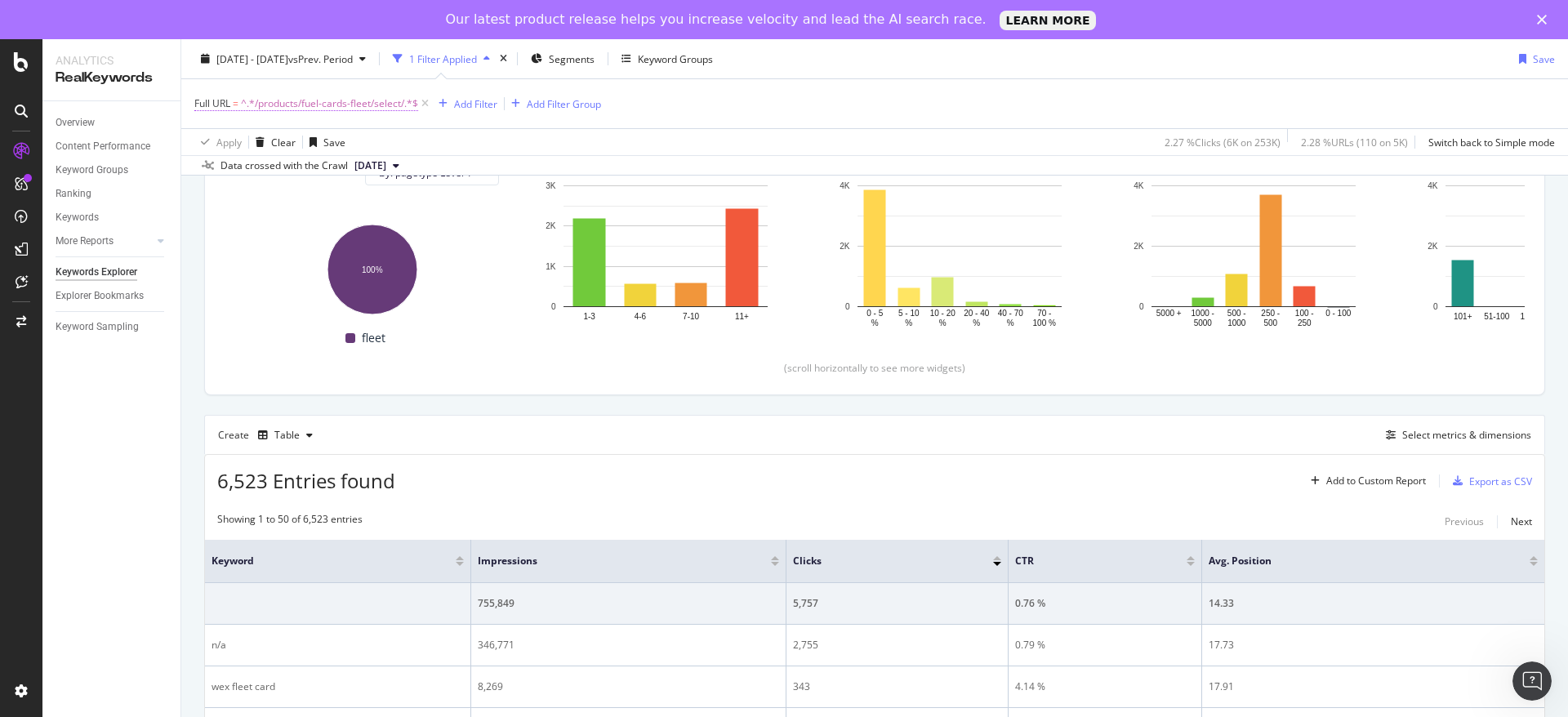
click at [322, 112] on span "^.*/products/fuel-cards-fleet/select/.*$" at bounding box center [329, 104] width 177 height 23
click at [245, 140] on span "Contains" at bounding box center [229, 142] width 40 height 14
click at [315, 112] on div "Full URL" at bounding box center [298, 102] width 192 height 27
click at [305, 168] on input "/products/fuel-cards-fleet/select/" at bounding box center [286, 171] width 155 height 26
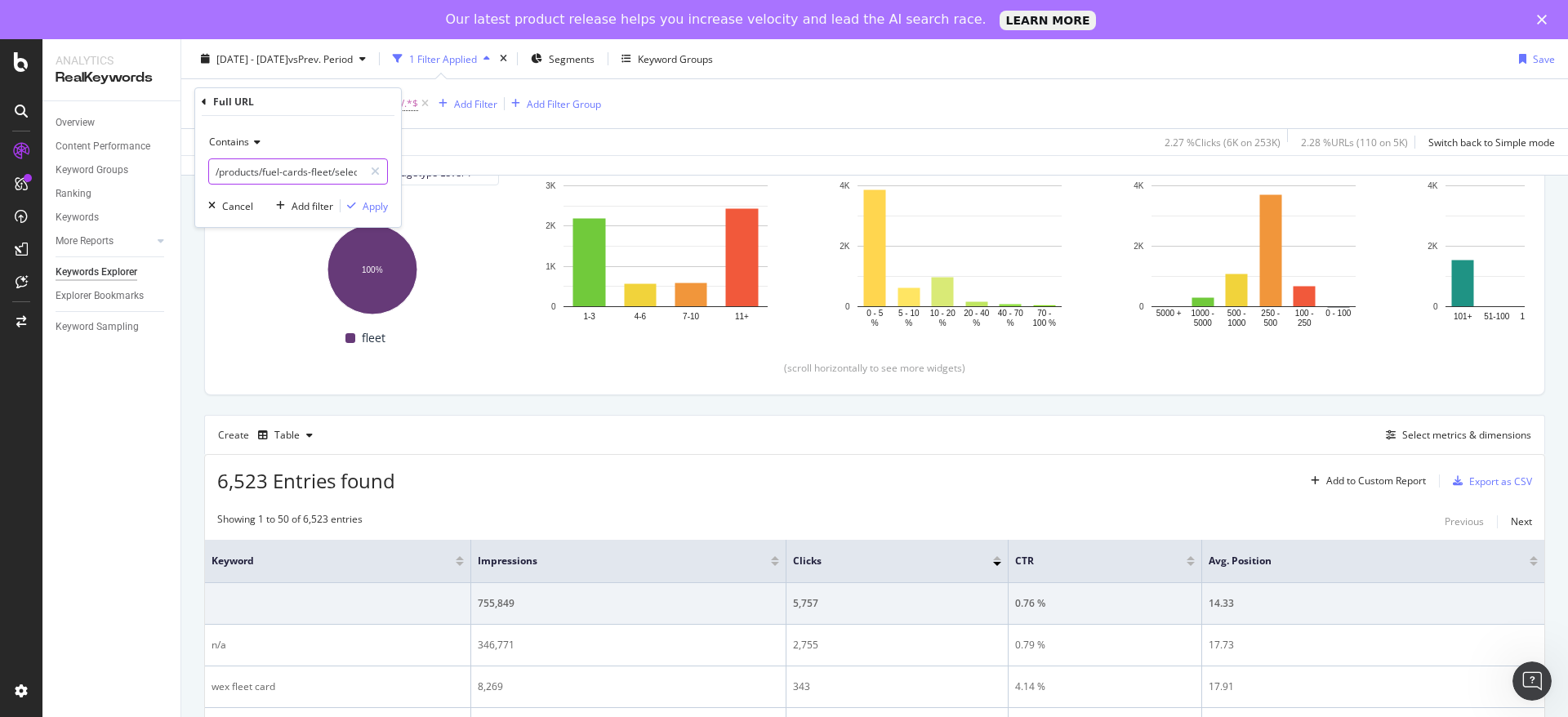
paste input "government-fleets/"
drag, startPoint x: 268, startPoint y: 176, endPoint x: 191, endPoint y: 173, distance: 77.1
click at [191, 173] on body "Analytics RealKeywords Overview Content Performance Keyword Groups Ranking Keyw…" at bounding box center [784, 378] width 1568 height 678
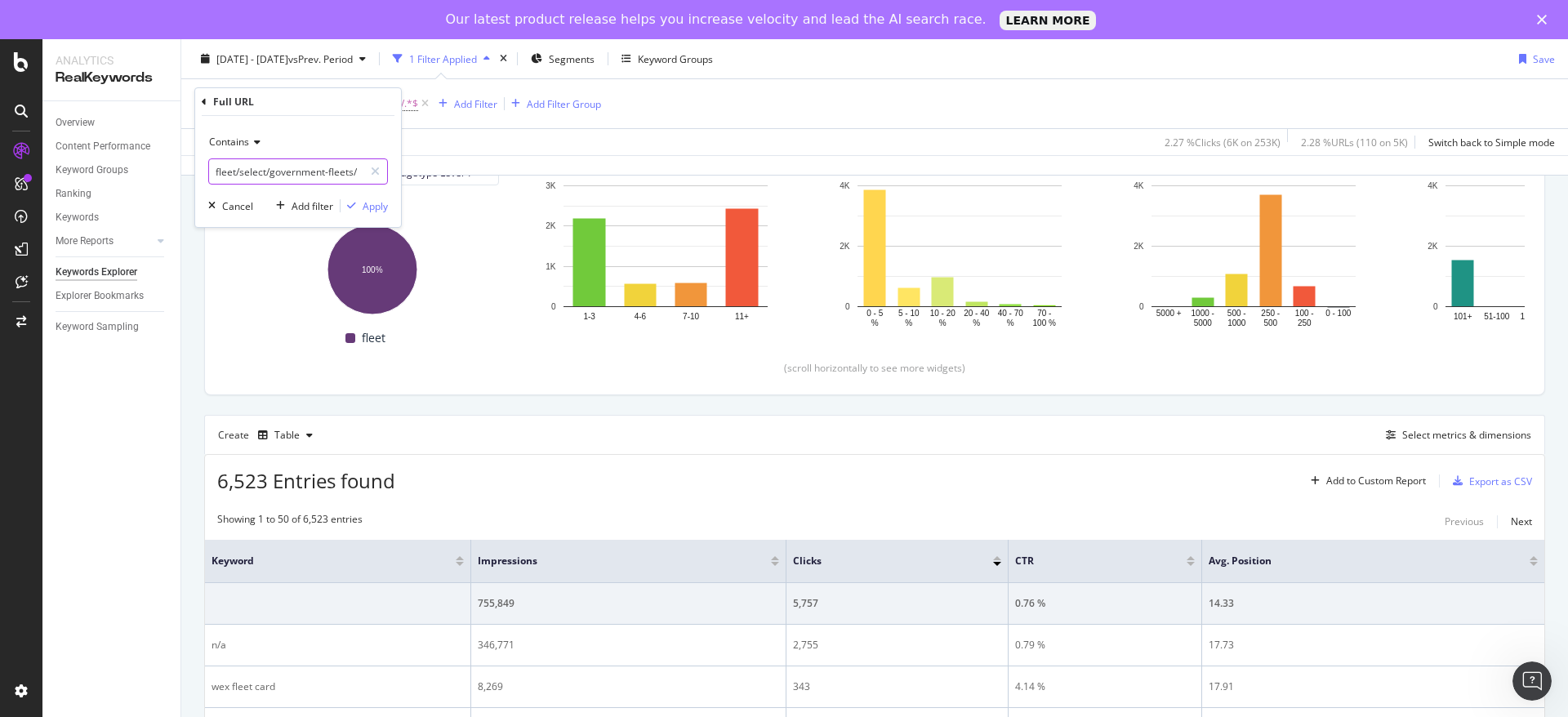
drag, startPoint x: 395, startPoint y: 161, endPoint x: 415, endPoint y: 161, distance: 20.0
click at [415, 161] on body "Analytics RealKeywords Overview Content Performance Keyword Groups Ranking Keyw…" at bounding box center [784, 378] width 1568 height 678
paste input "text"
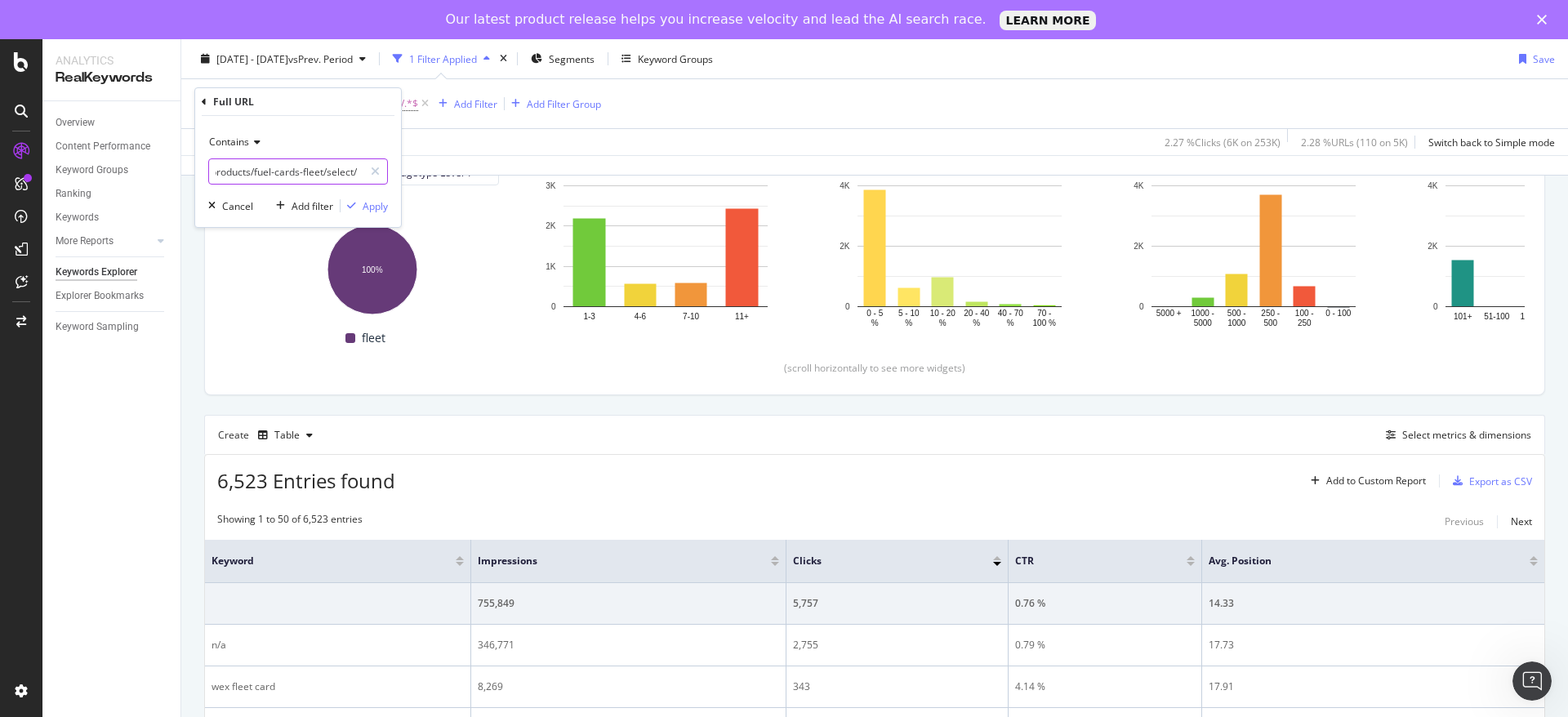
type input "/products/fuel-cards-fleet/select/"
click at [250, 140] on icon at bounding box center [254, 141] width 11 height 10
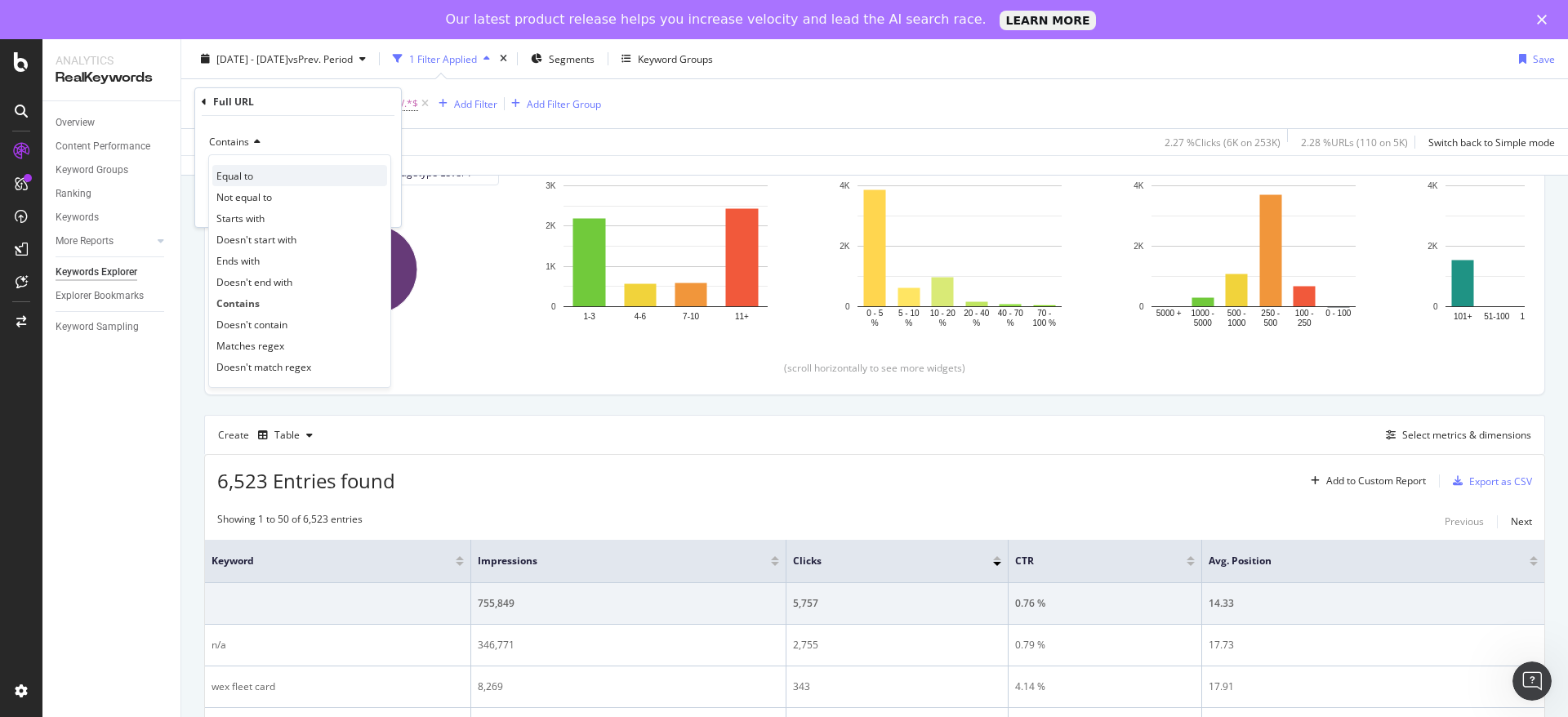
click at [268, 170] on div "Equal to" at bounding box center [300, 176] width 175 height 21
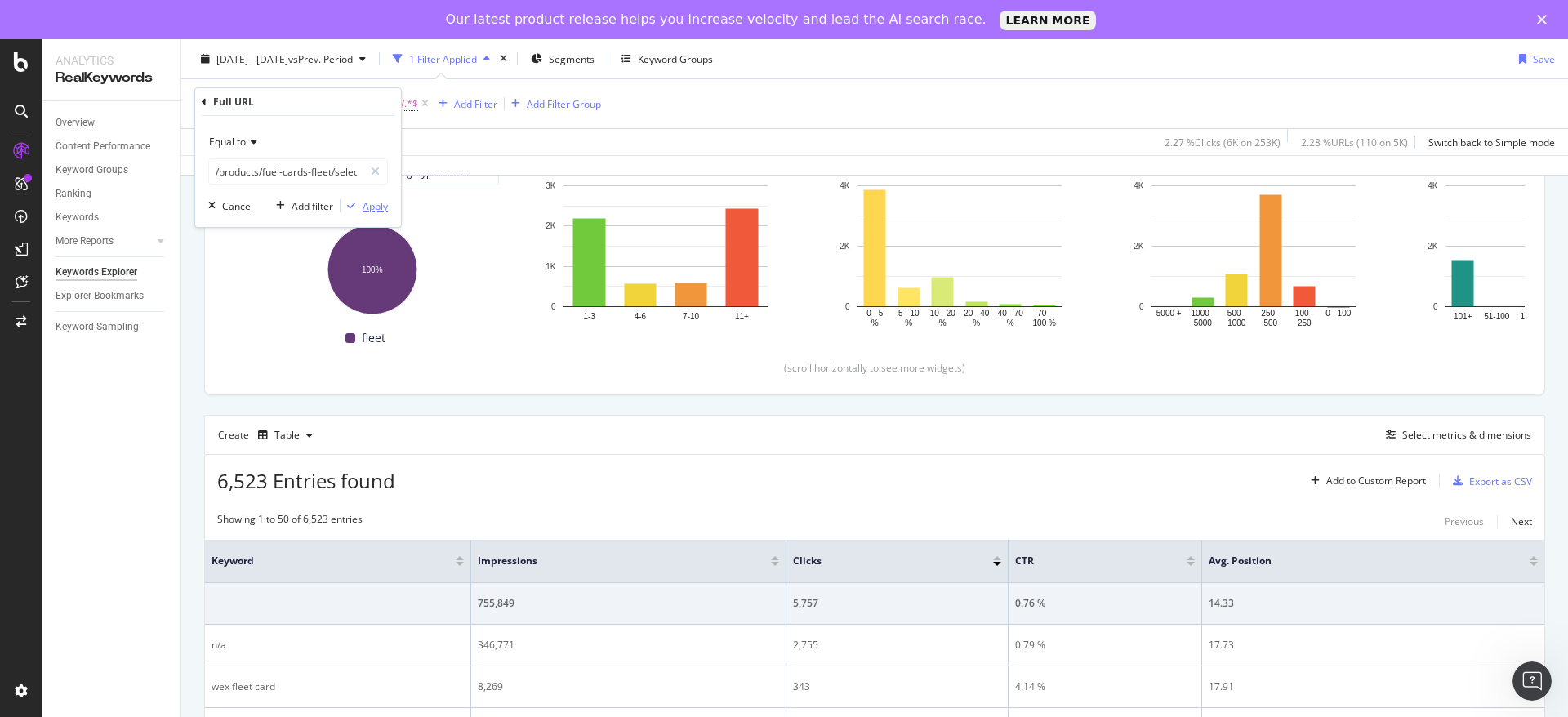
click at [367, 206] on div "Apply" at bounding box center [375, 207] width 26 height 14
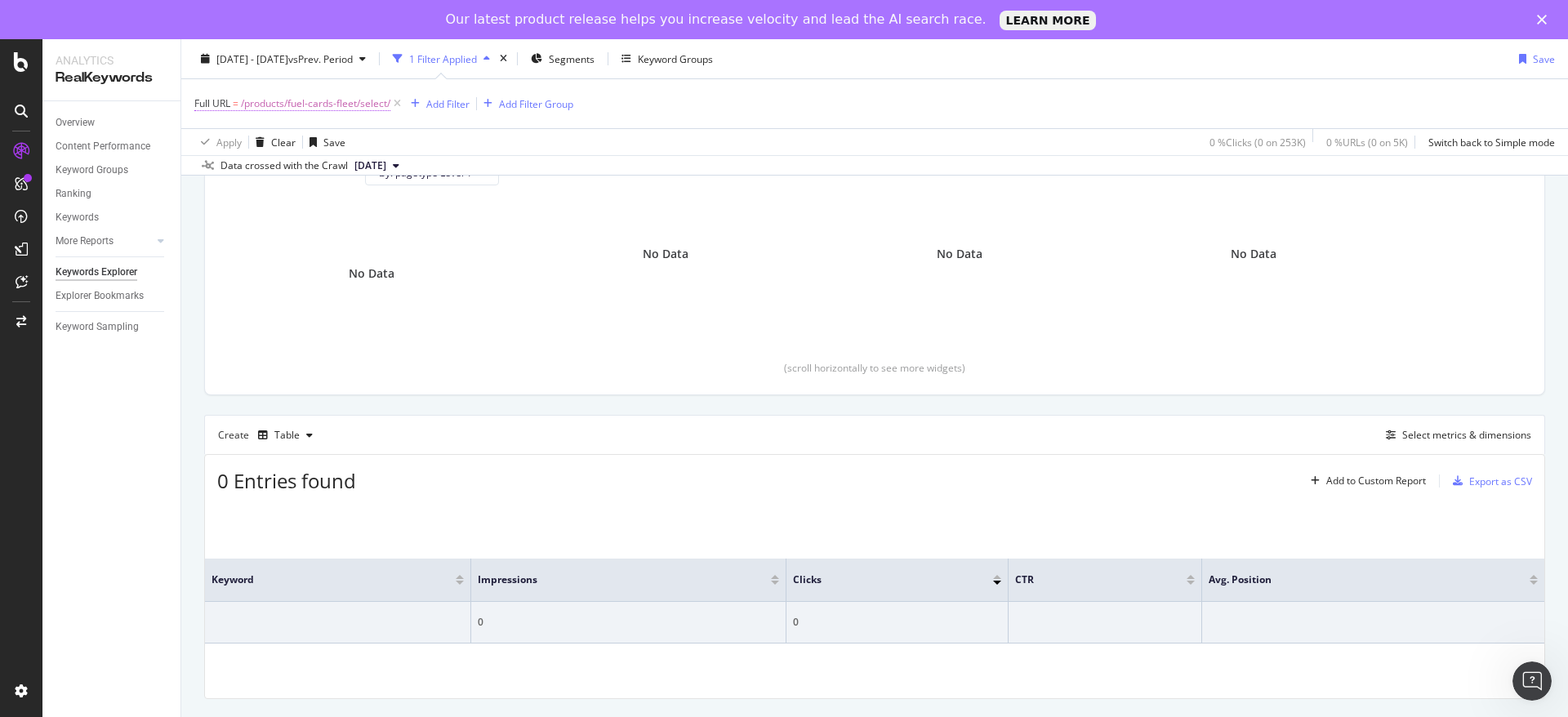
click at [329, 95] on span "/products/fuel-cards-fleet/select/" at bounding box center [315, 104] width 149 height 23
click at [247, 147] on div "Equal to" at bounding box center [298, 142] width 180 height 26
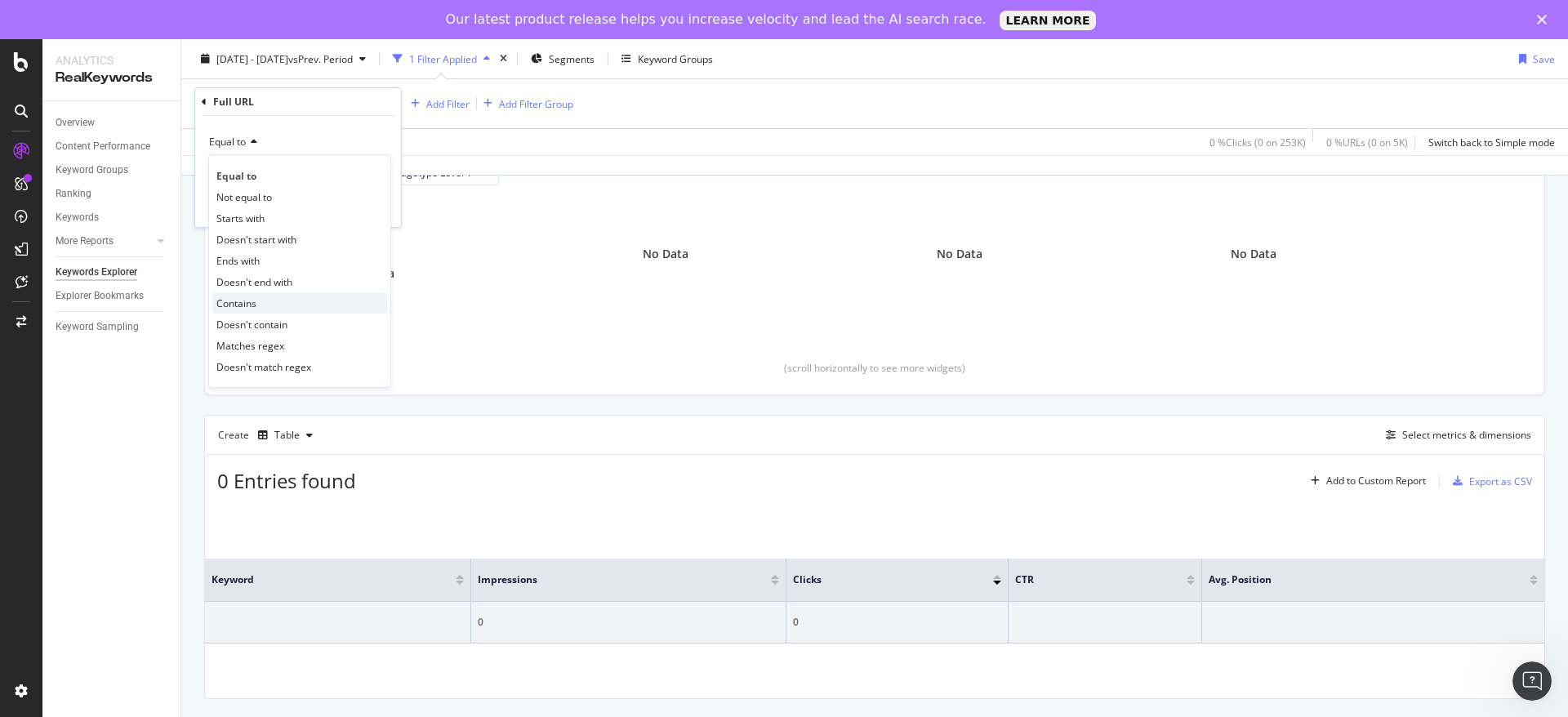
click at [275, 298] on div "Contains" at bounding box center [300, 303] width 175 height 21
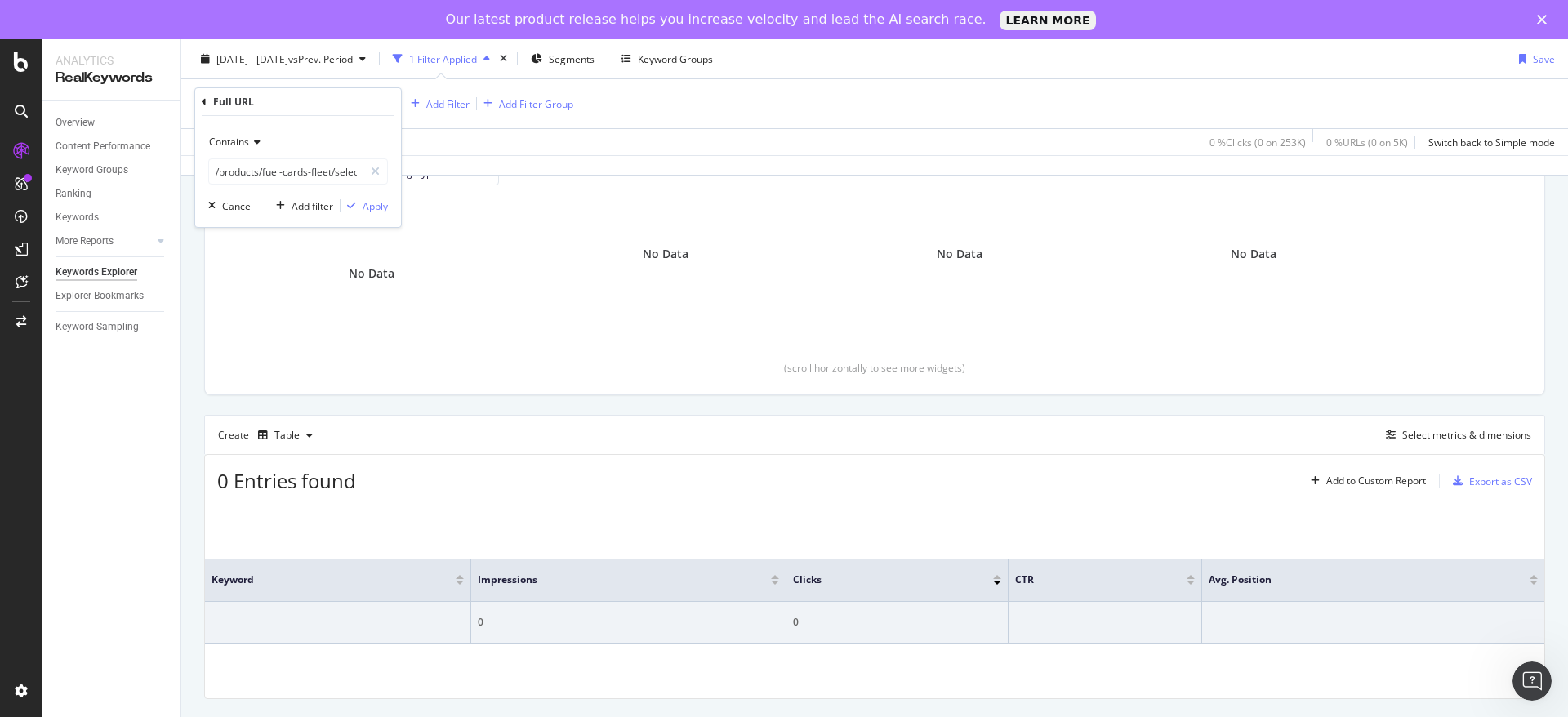
click at [259, 131] on div "Contains" at bounding box center [298, 142] width 180 height 26
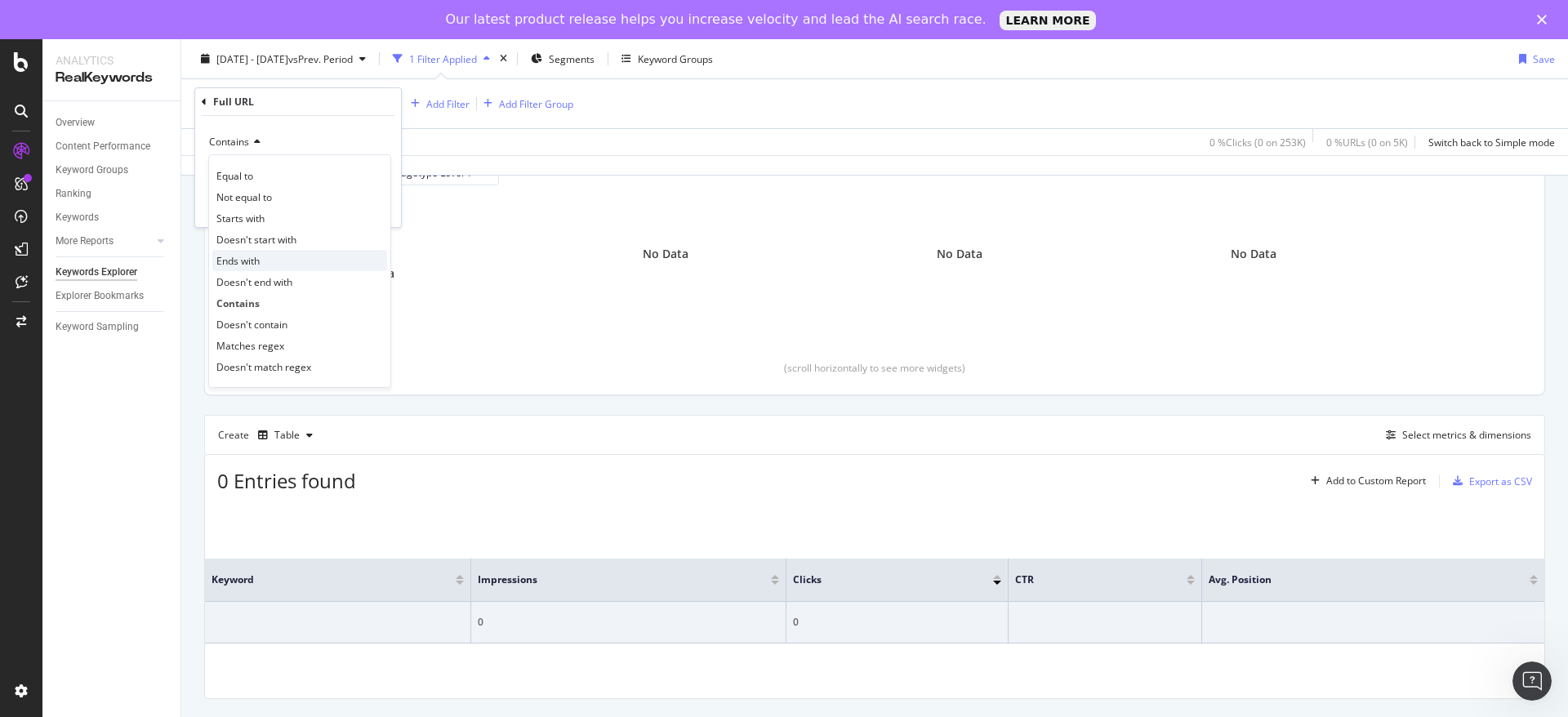
click at [278, 252] on div "Ends with" at bounding box center [300, 260] width 175 height 21
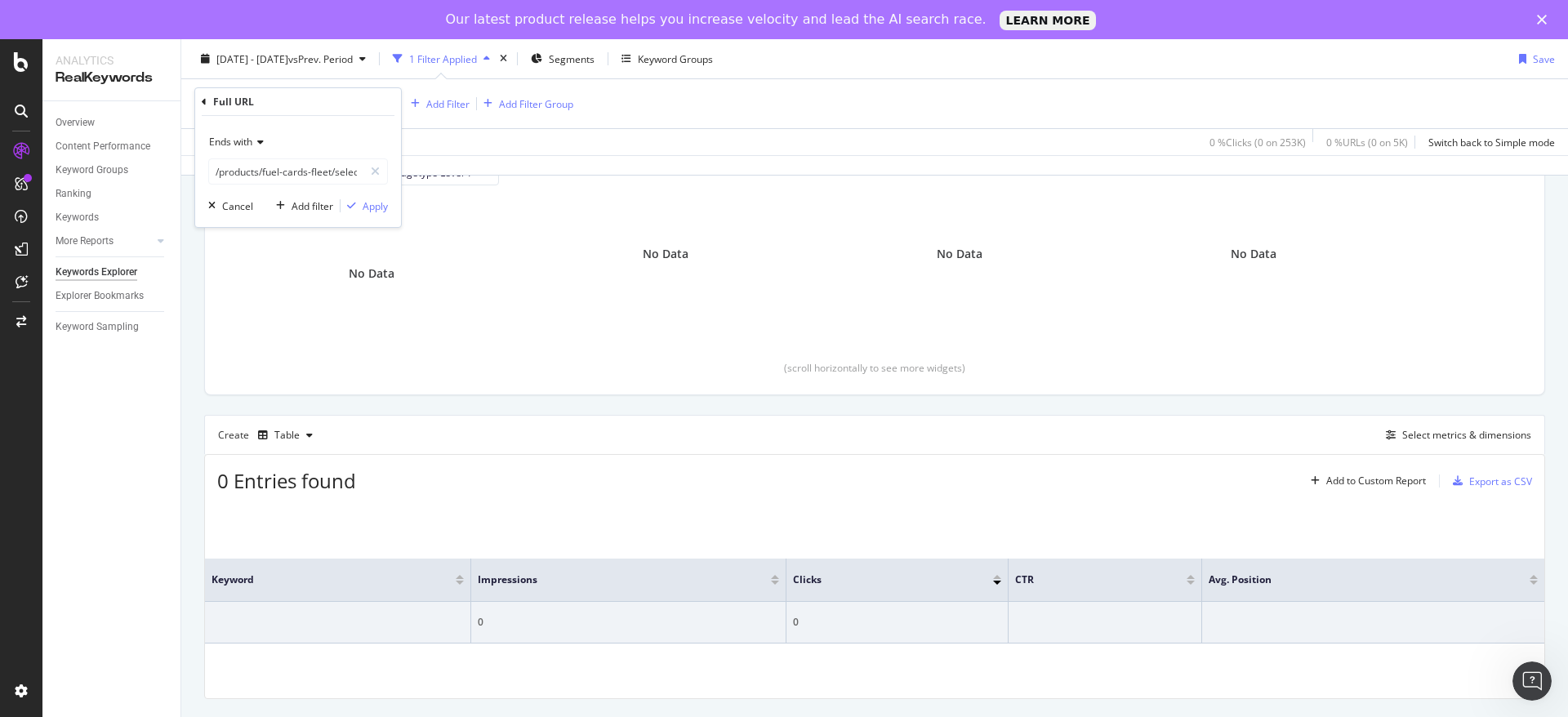
click at [370, 216] on div "Ends with /products/fuel-cards-fleet/select/ Cancel Add filter Apply" at bounding box center [298, 171] width 206 height 111
click at [369, 208] on div "Apply" at bounding box center [375, 207] width 26 height 14
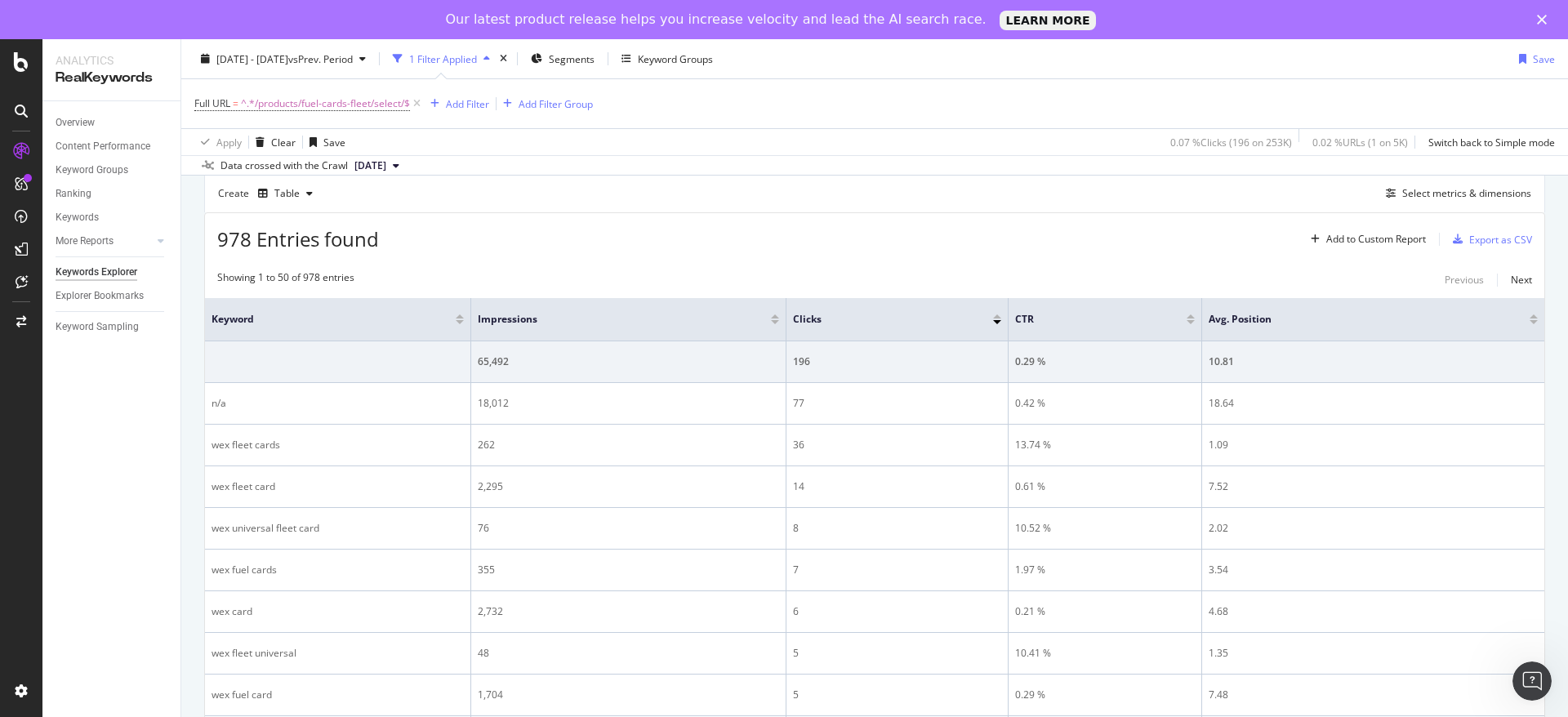
scroll to position [431, 0]
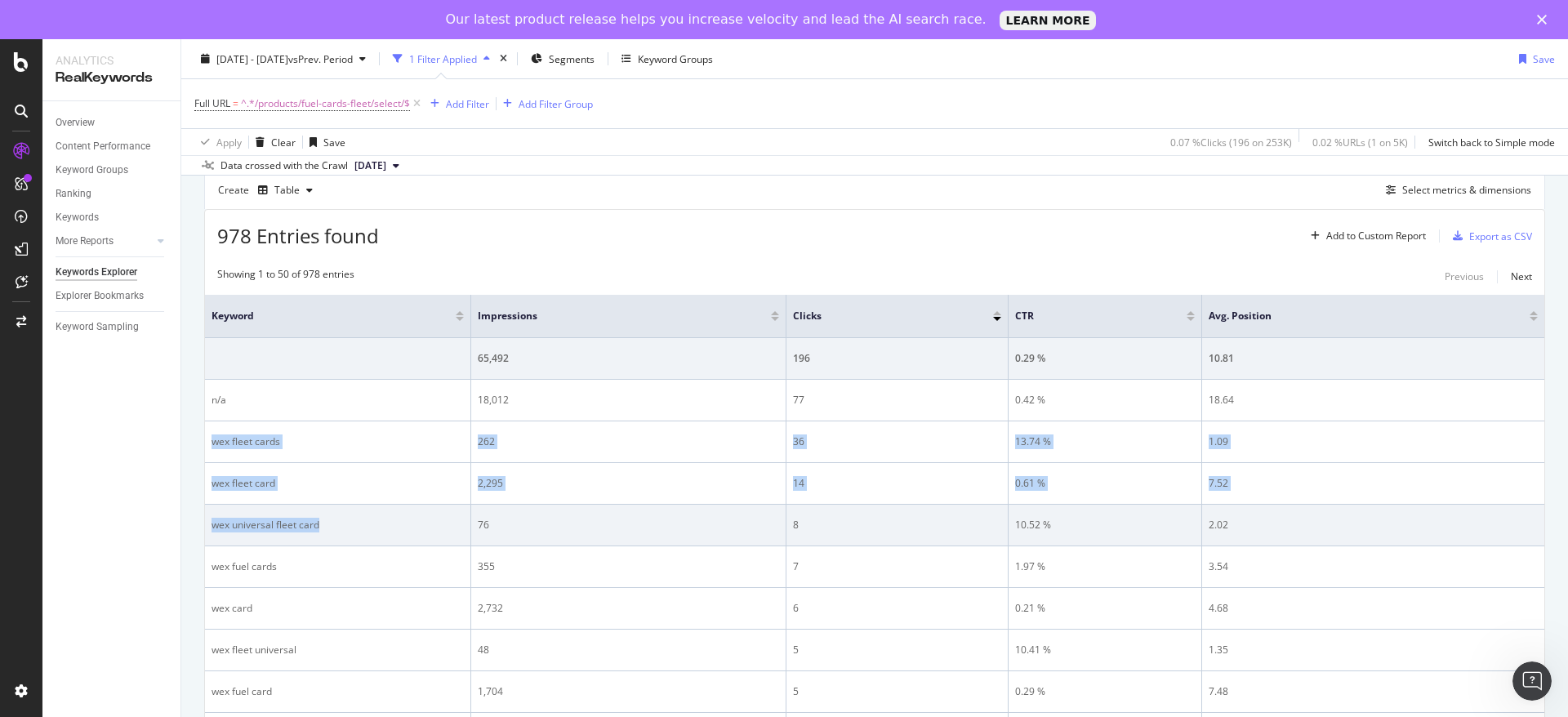
drag, startPoint x: 213, startPoint y: 434, endPoint x: 331, endPoint y: 514, distance: 142.6
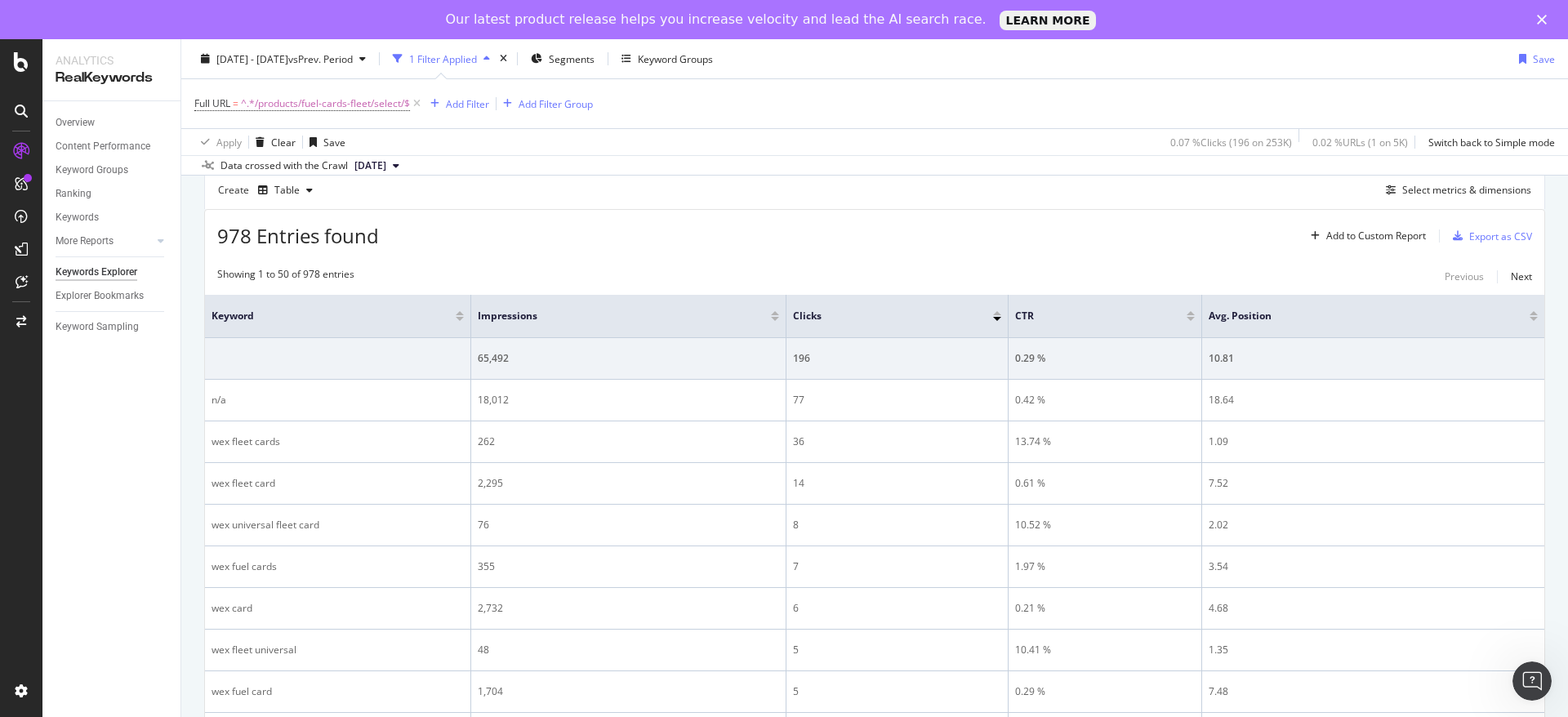
click at [124, 530] on div "Overview Content Performance Keyword Groups Ranking Keywords More Reports Count…" at bounding box center [111, 429] width 138 height 655
